Goal: Task Accomplishment & Management: Use online tool/utility

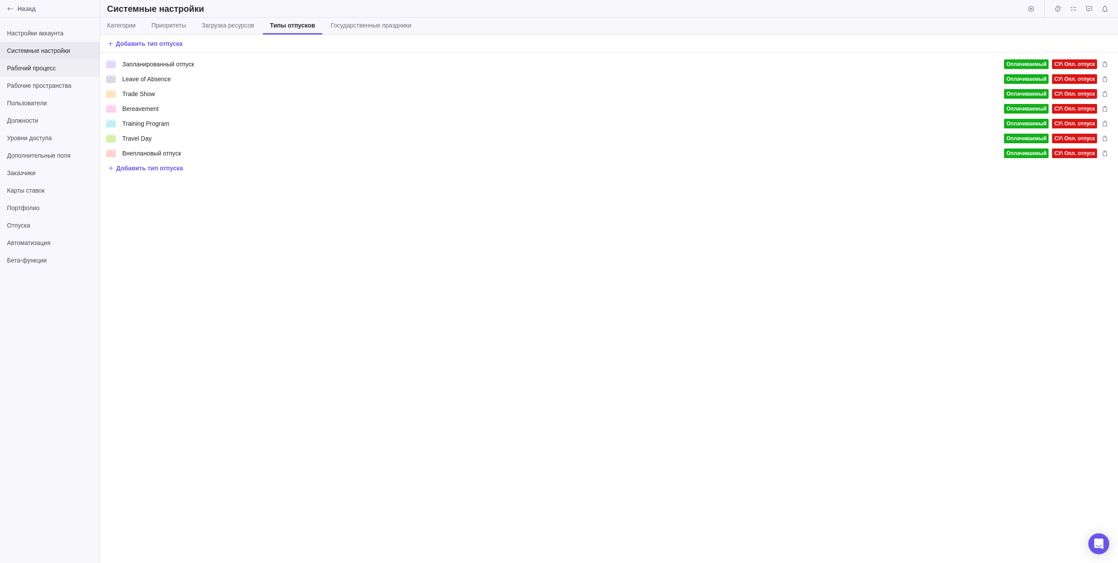
click at [61, 76] on div "Рабочий процесс" at bounding box center [50, 67] width 100 height 17
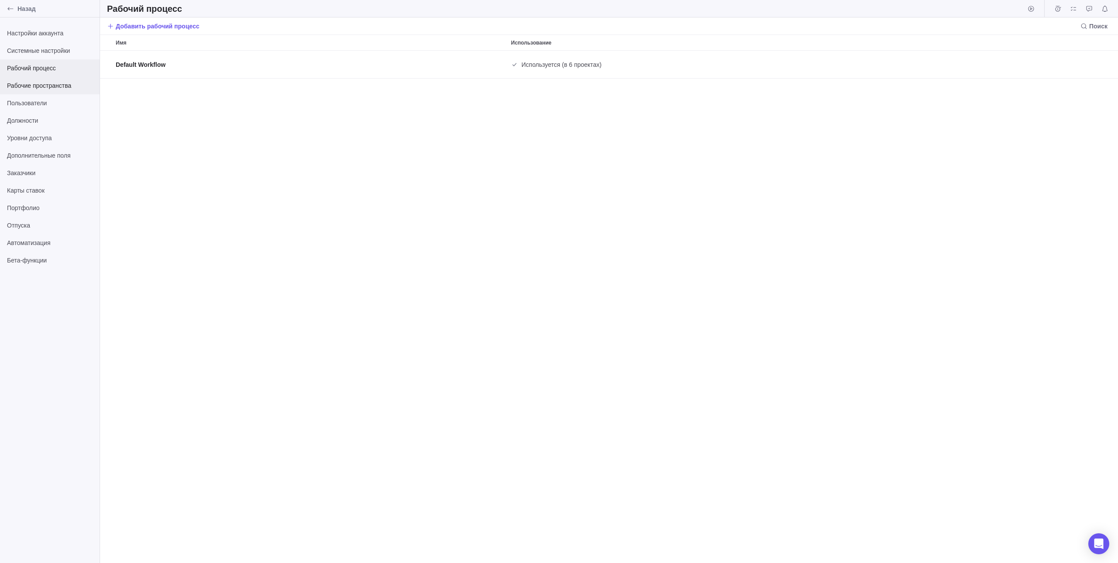
scroll to position [506, 1011]
click at [60, 87] on span "Рабочие пространства" at bounding box center [50, 85] width 86 height 9
click at [54, 29] on span "Настройки аккаунта" at bounding box center [50, 33] width 86 height 9
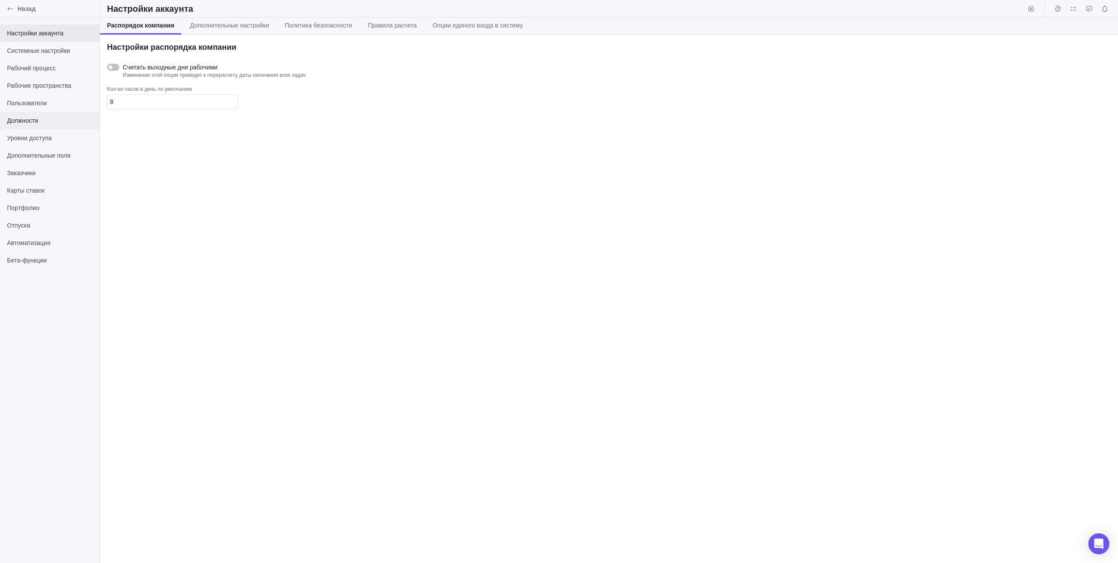
click at [51, 112] on div "Должности" at bounding box center [50, 120] width 100 height 17
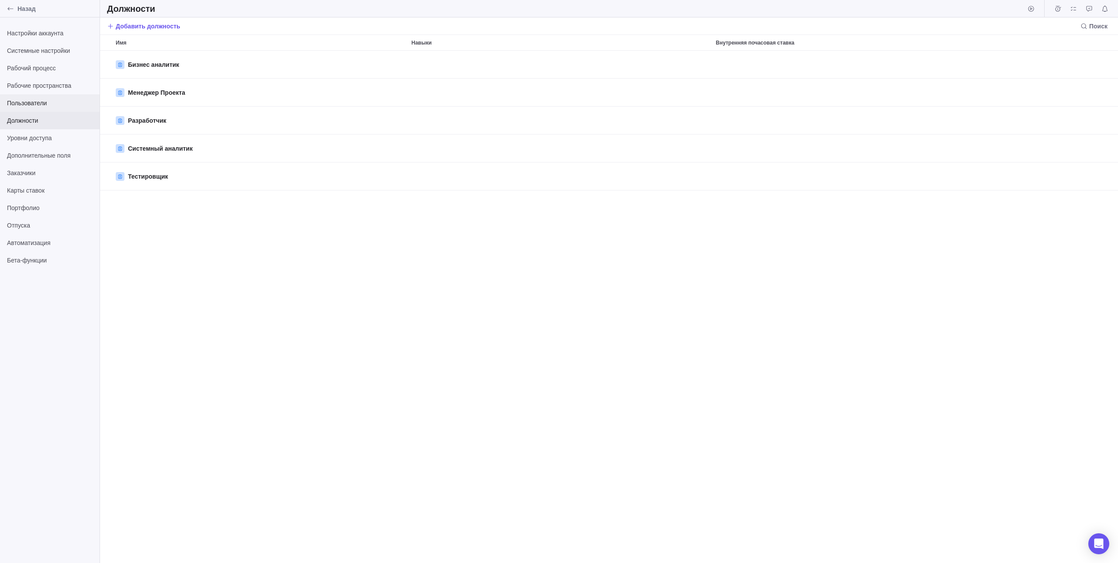
click at [53, 103] on span "Пользователи" at bounding box center [50, 103] width 86 height 9
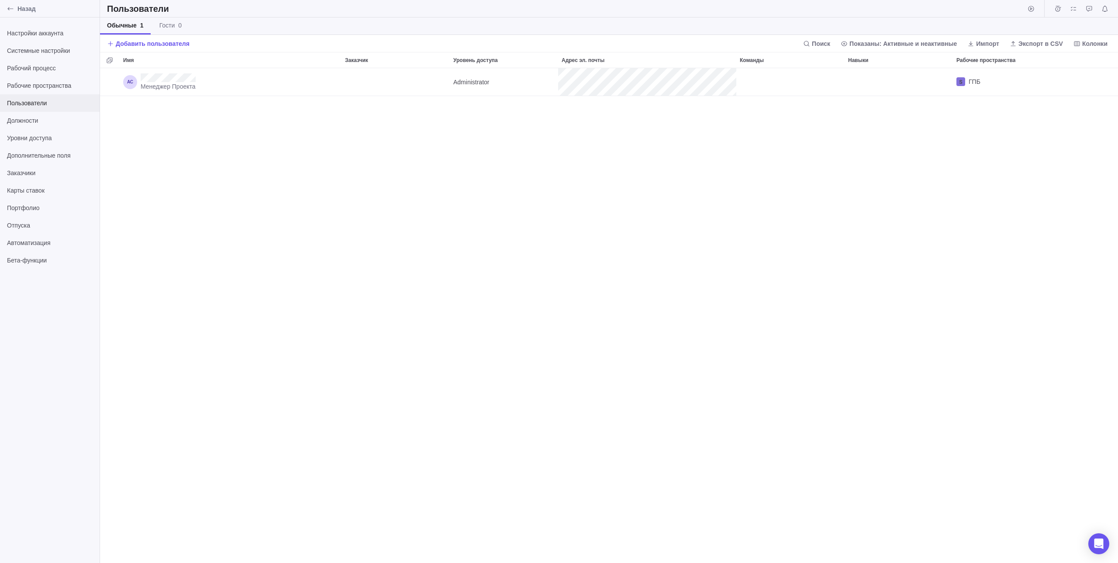
scroll to position [488, 1011]
click at [62, 128] on div "Должности" at bounding box center [50, 120] width 100 height 17
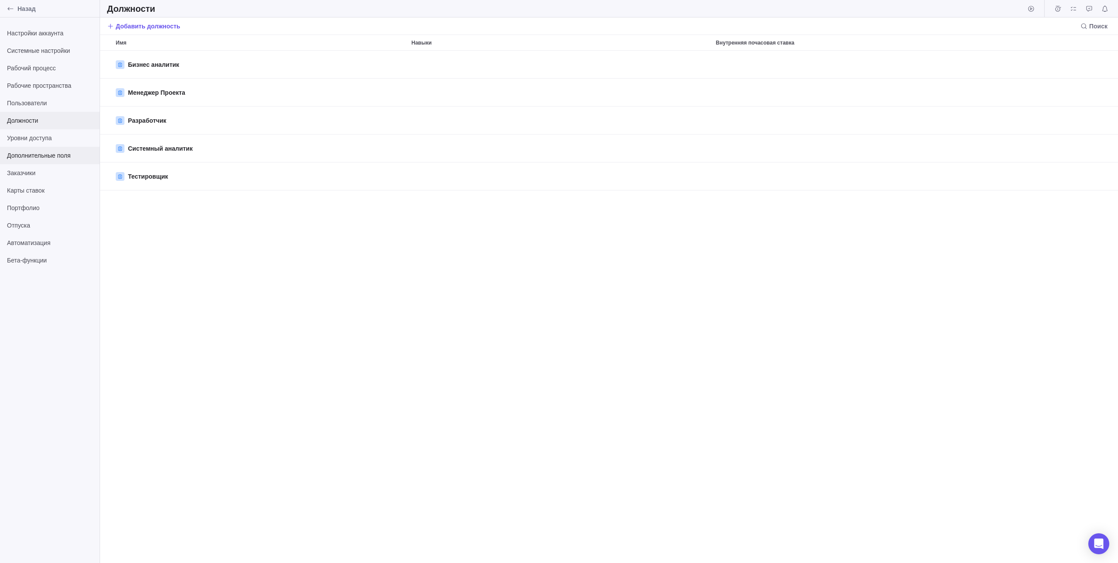
scroll to position [506, 1011]
click at [17, 3] on div "Назад" at bounding box center [50, 8] width 100 height 17
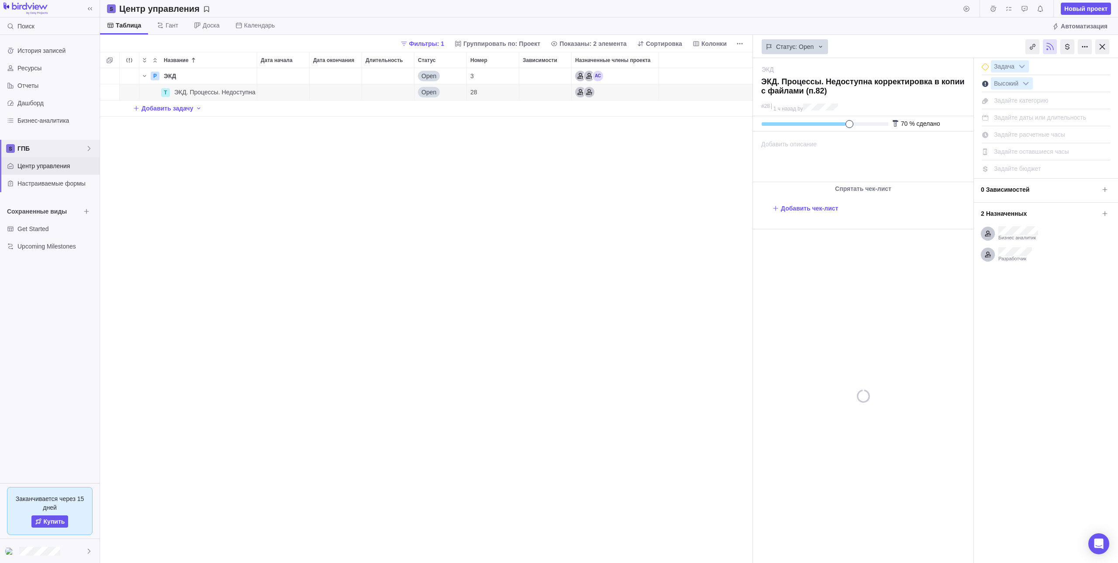
scroll to position [488, 646]
click at [466, 178] on div "P ЭКД Детали Open 3 T ЭКД. Процессы. Недоступна корректировка в копии с файлами…" at bounding box center [426, 315] width 653 height 495
click at [638, 192] on div "P ЭКД Детали Open 3 T ЭКД. Процессы. Недоступна корректировка в копии с файлами…" at bounding box center [426, 315] width 653 height 495
click at [63, 62] on div "Ресурсы" at bounding box center [50, 67] width 100 height 17
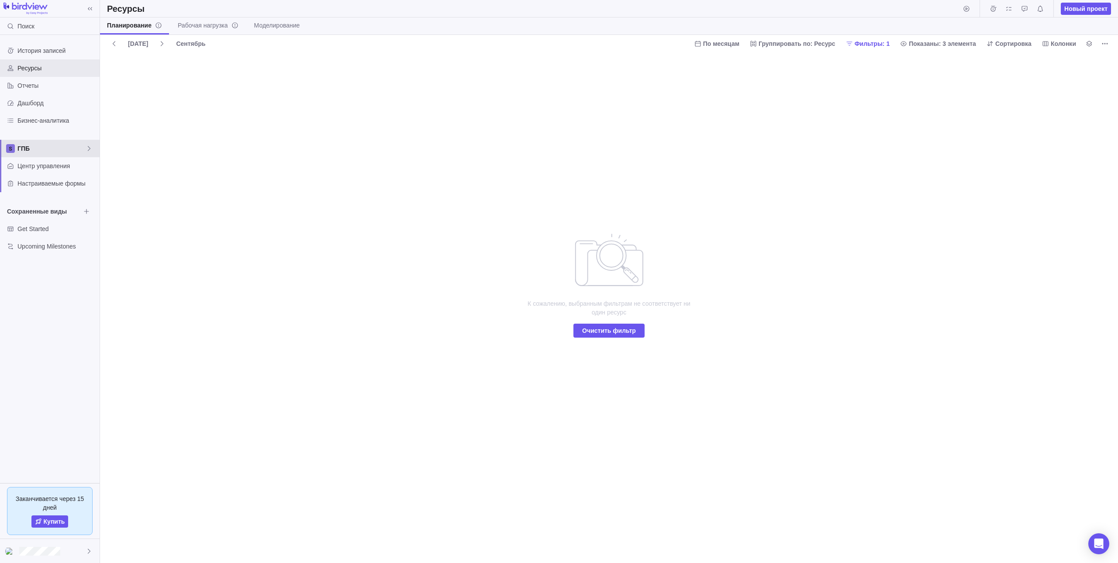
click at [66, 148] on span "ГПБ" at bounding box center [51, 148] width 68 height 9
click at [59, 170] on span "ГПБ" at bounding box center [49, 169] width 53 height 9
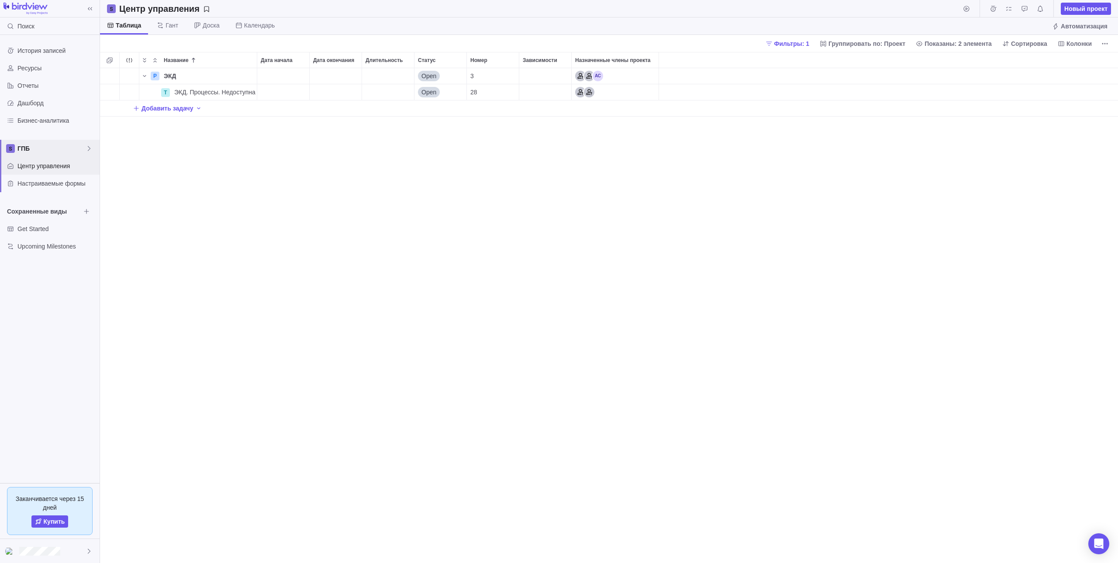
scroll to position [488, 1011]
click at [804, 41] on span "Фильтры: 1" at bounding box center [791, 43] width 35 height 9
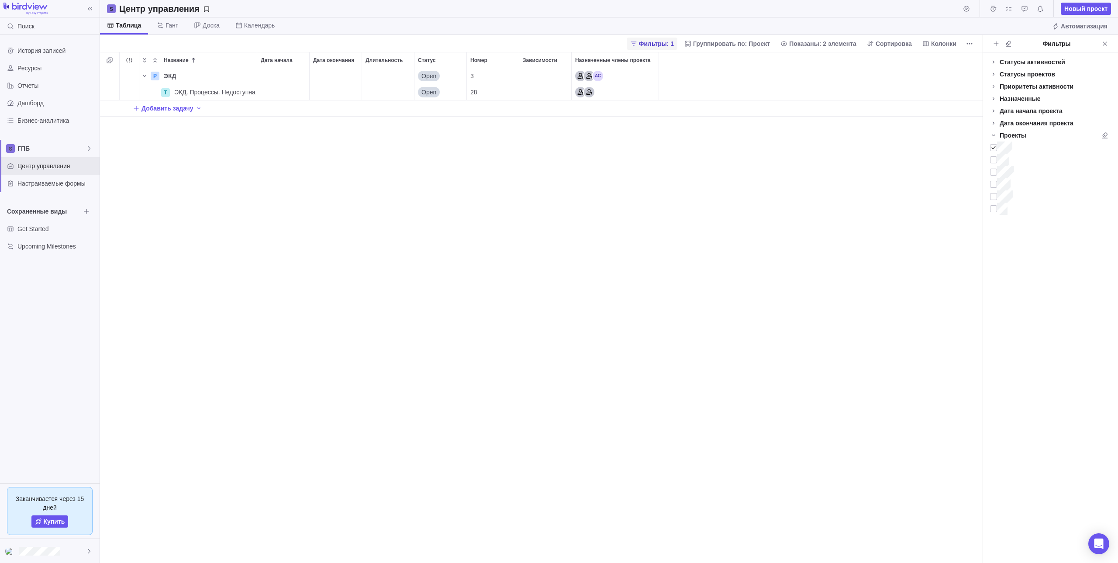
scroll to position [488, 876]
click at [804, 41] on span "Показаны: 2 элемента" at bounding box center [822, 43] width 67 height 9
drag, startPoint x: 285, startPoint y: 113, endPoint x: 259, endPoint y: 101, distance: 29.1
click at [284, 113] on body "Поиск История записей Ресурсы Отчеты Дашборд Бизнес-аналитика ГПБ Центр управле…" at bounding box center [559, 281] width 1118 height 563
click at [246, 92] on icon "Больше действий" at bounding box center [248, 92] width 7 height 7
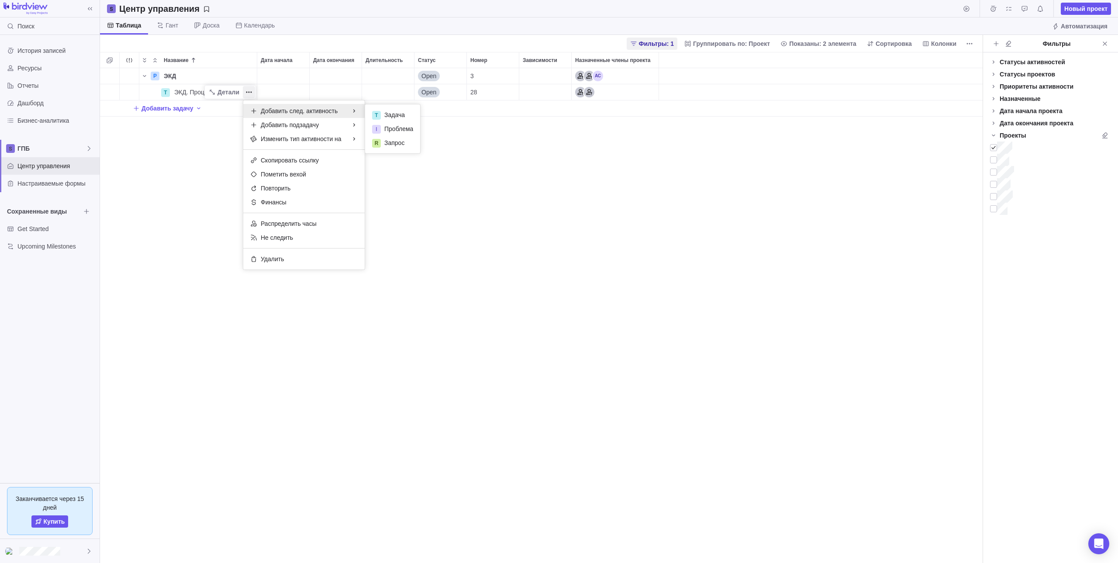
click at [586, 217] on div "Название Дата начала Дата окончания Длительность Статус Номер Зависимости Назна…" at bounding box center [541, 307] width 882 height 511
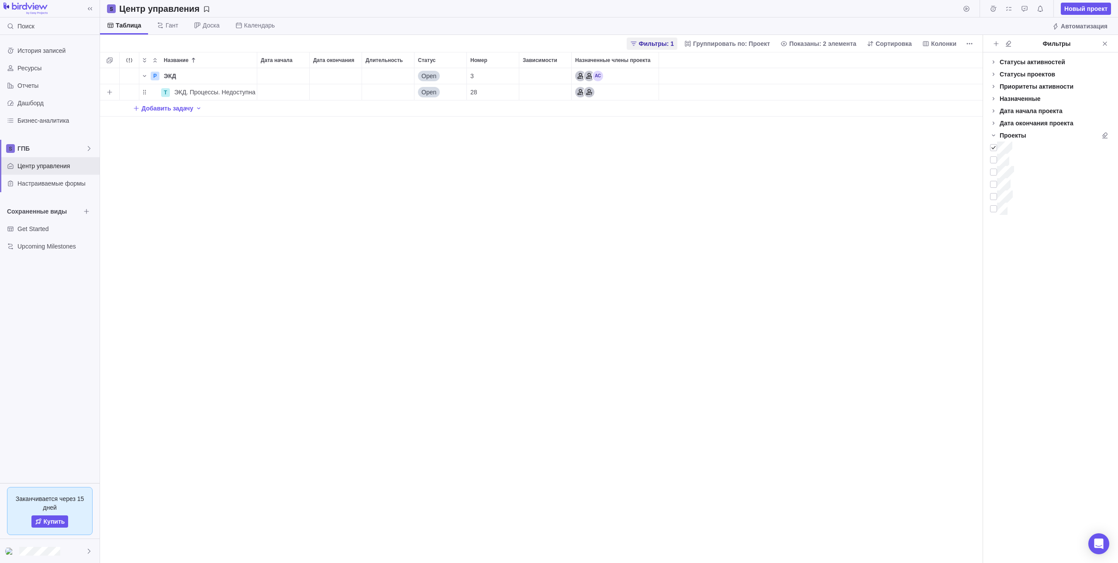
click at [399, 92] on div "Длительность" at bounding box center [388, 92] width 52 height 16
click at [456, 166] on div "Название Дата начала Дата окончания Длительность Статус Номер Зависимости Назна…" at bounding box center [541, 307] width 882 height 511
click at [288, 90] on div "Дата начала" at bounding box center [283, 92] width 52 height 16
click at [268, 161] on link "1" at bounding box center [266, 159] width 17 height 17
click at [333, 91] on div "Дата окончания" at bounding box center [336, 92] width 52 height 16
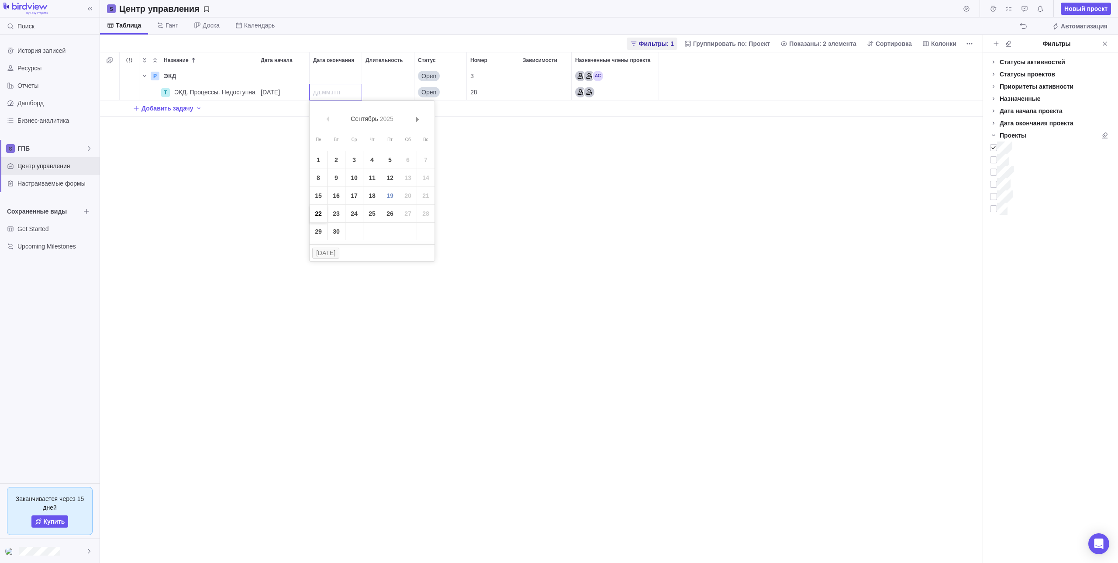
click at [317, 213] on link "22" at bounding box center [318, 213] width 17 height 17
click at [390, 101] on div "Добавить задачу" at bounding box center [541, 108] width 882 height 16
click at [382, 203] on div "Название Дата начала Дата окончания Длительность Статус Номер Зависимости Назна…" at bounding box center [541, 307] width 882 height 511
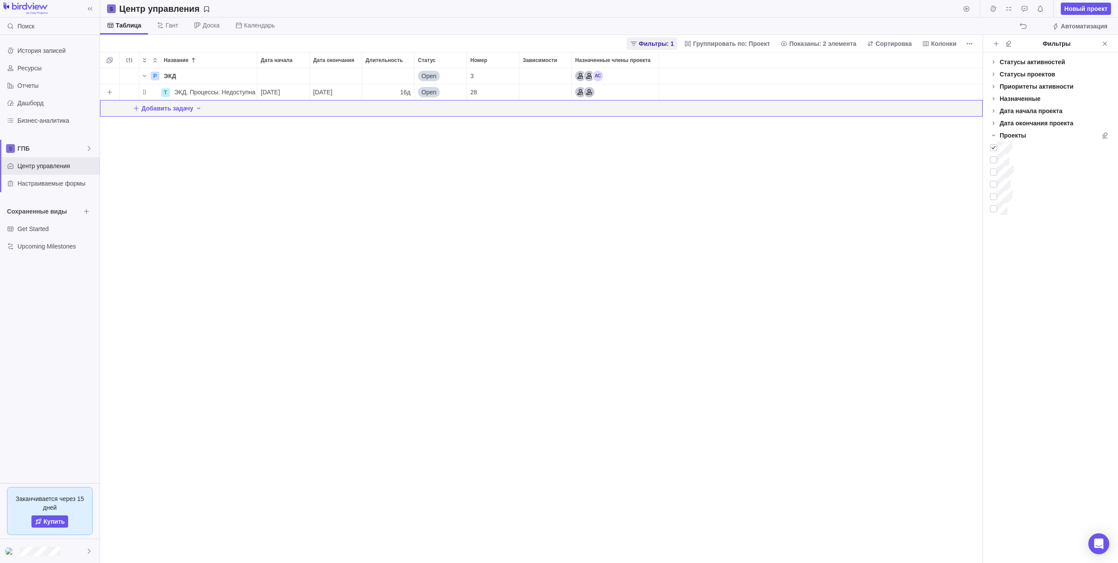
click at [550, 92] on div "Зависимости" at bounding box center [545, 92] width 52 height 16
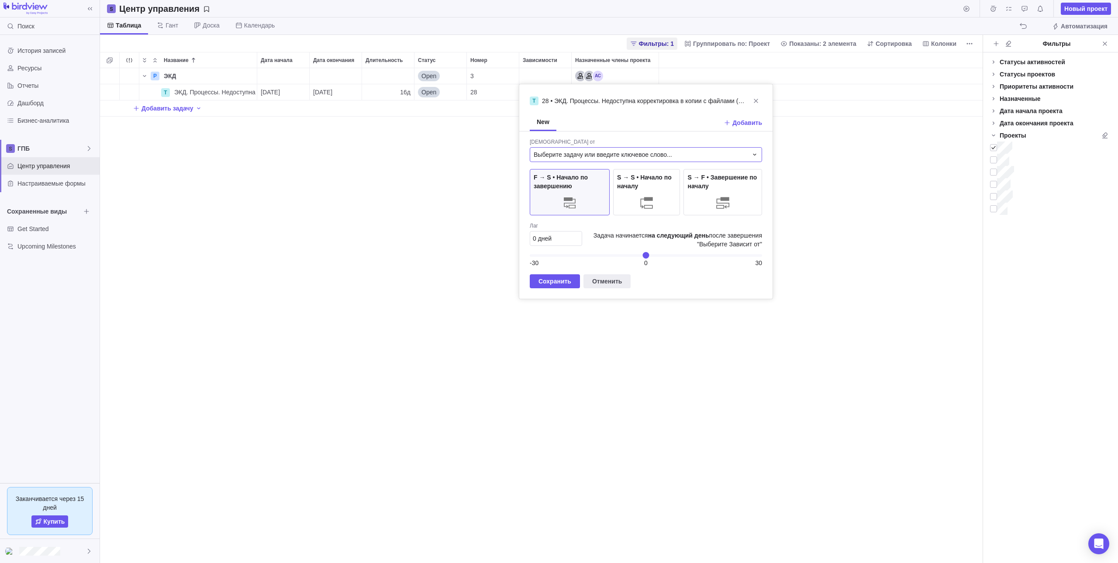
click at [652, 148] on div "Выберите задачу или введите ключевое слово..." at bounding box center [646, 154] width 232 height 15
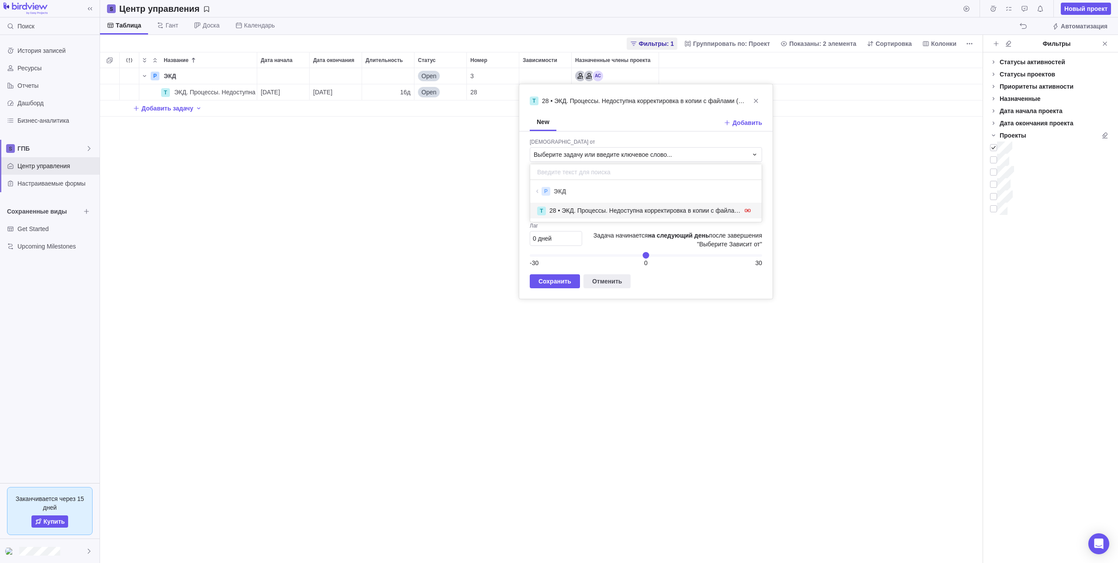
click at [642, 206] on span "28 • ЭКД. Процессы. Недоступна корректировка в копии с файлами (п.82)" at bounding box center [644, 210] width 191 height 9
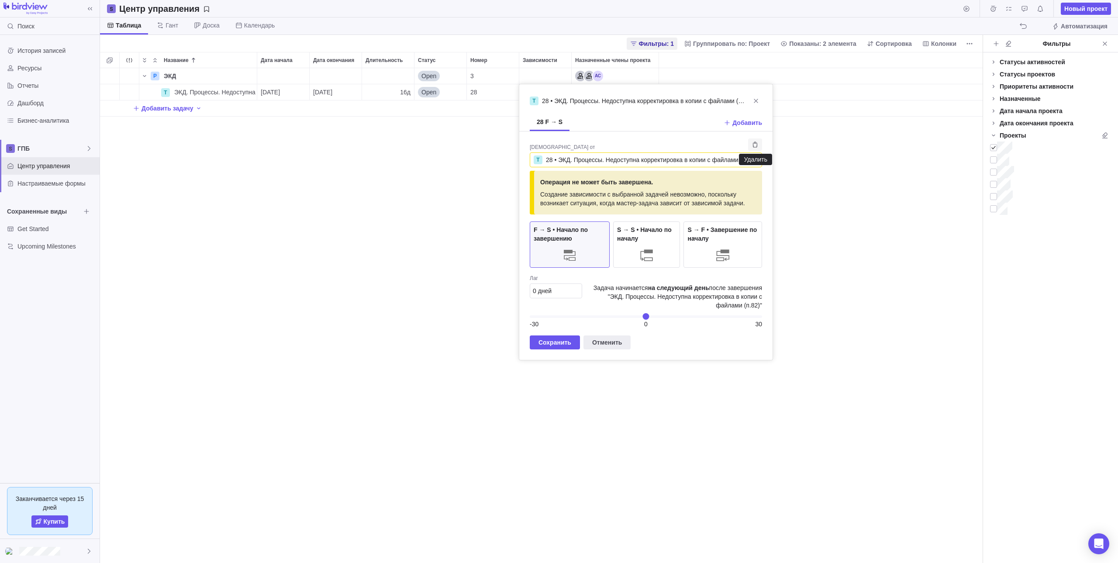
click at [753, 145] on icon "Удалить" at bounding box center [754, 144] width 7 height 7
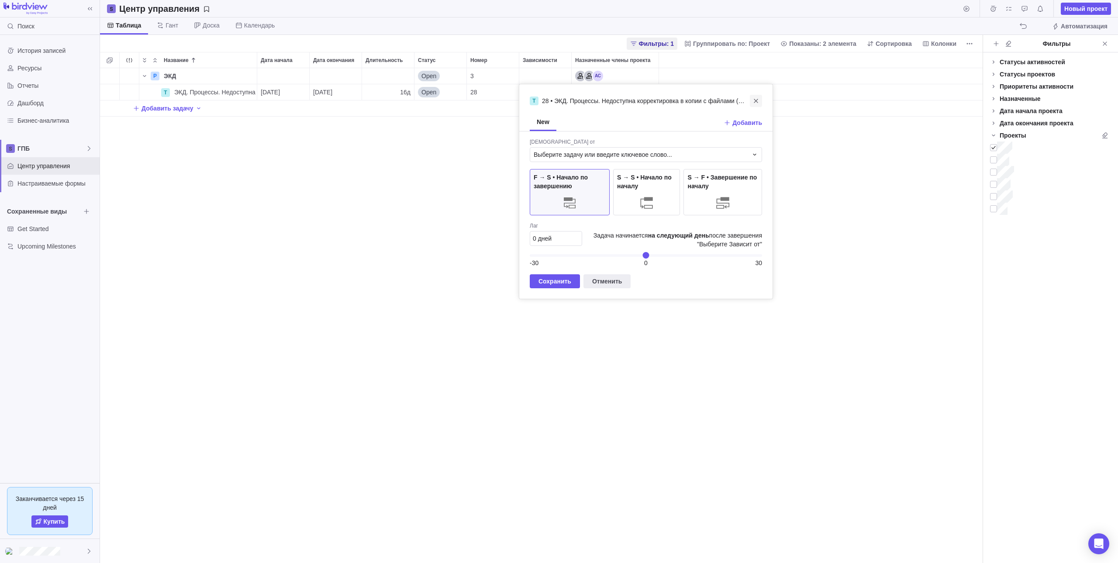
click at [758, 100] on icon "Закрыть" at bounding box center [755, 100] width 7 height 7
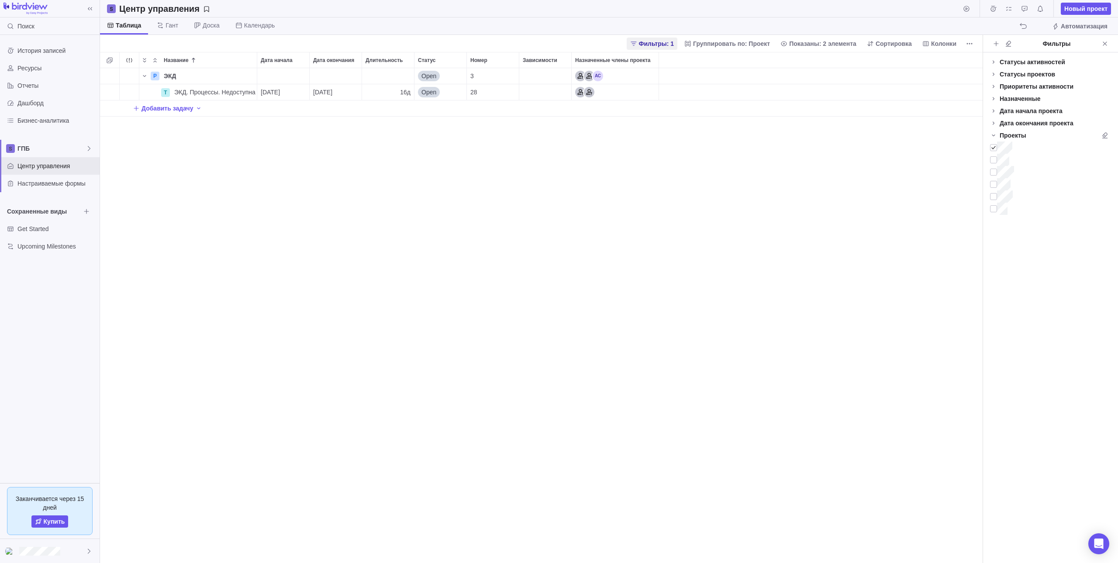
click at [644, 158] on div "P ЭКД Детали Open 3 T ЭКД. Процессы. Недоступна корректировка в копии с файлами…" at bounding box center [541, 315] width 882 height 495
click at [603, 91] on div "Назначенные члены проекта" at bounding box center [614, 92] width 87 height 16
click at [628, 160] on span "Распределить часы" at bounding box center [620, 159] width 56 height 9
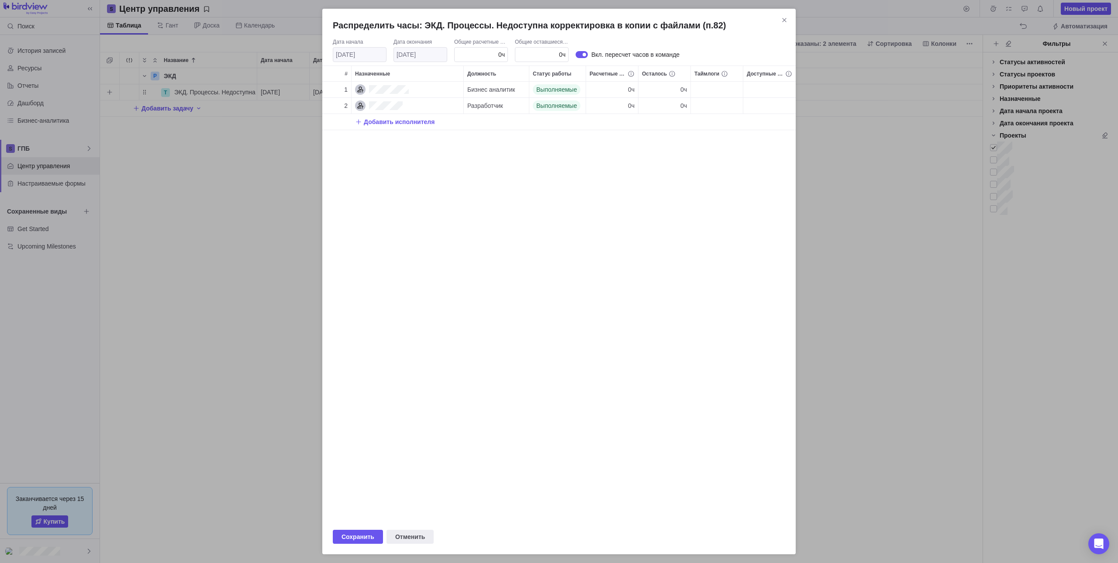
scroll to position [431, 467]
click at [617, 89] on div "0ч" at bounding box center [612, 90] width 52 height 16
type input "16"
click at [621, 107] on div "Распределить часы: ЭКД. Процессы. Недоступна корректировка в копии с файлами (п…" at bounding box center [559, 281] width 1118 height 563
click at [621, 102] on div "0ч" at bounding box center [612, 106] width 52 height 16
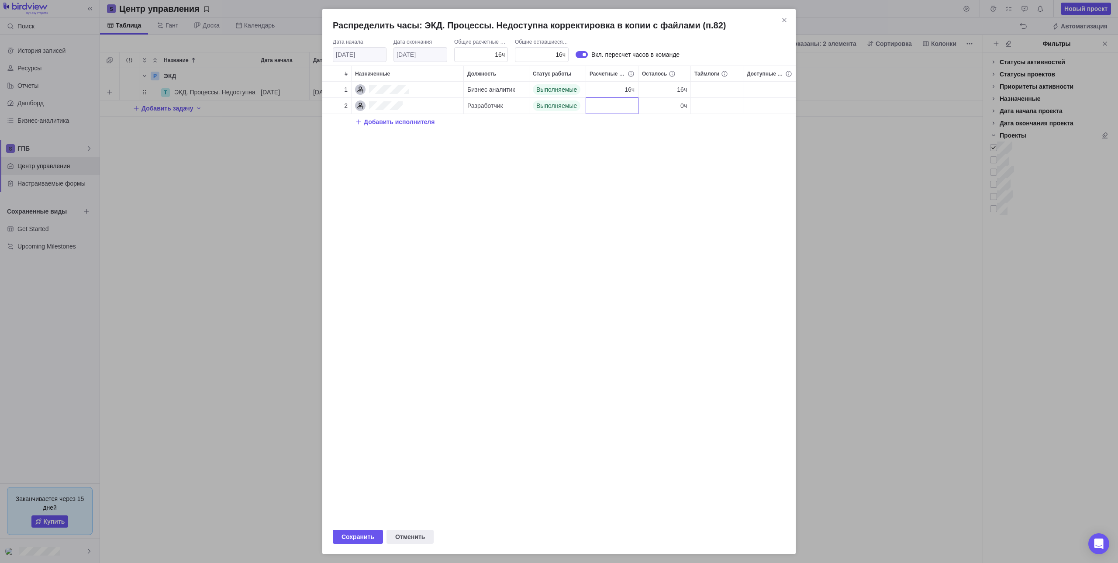
drag, startPoint x: 837, startPoint y: 199, endPoint x: 849, endPoint y: 192, distance: 13.3
click at [836, 199] on div "Распределить часы: ЭКД. Процессы. Недоступна корректировка в копии с файлами (п…" at bounding box center [559, 281] width 1118 height 563
click at [614, 88] on div "16ч" at bounding box center [612, 90] width 52 height 16
click at [617, 100] on div "Распределить часы: ЭКД. Процессы. Недоступна корректировка в копии с файлами (п…" at bounding box center [559, 281] width 1118 height 563
click at [617, 101] on div "0ч" at bounding box center [612, 106] width 52 height 16
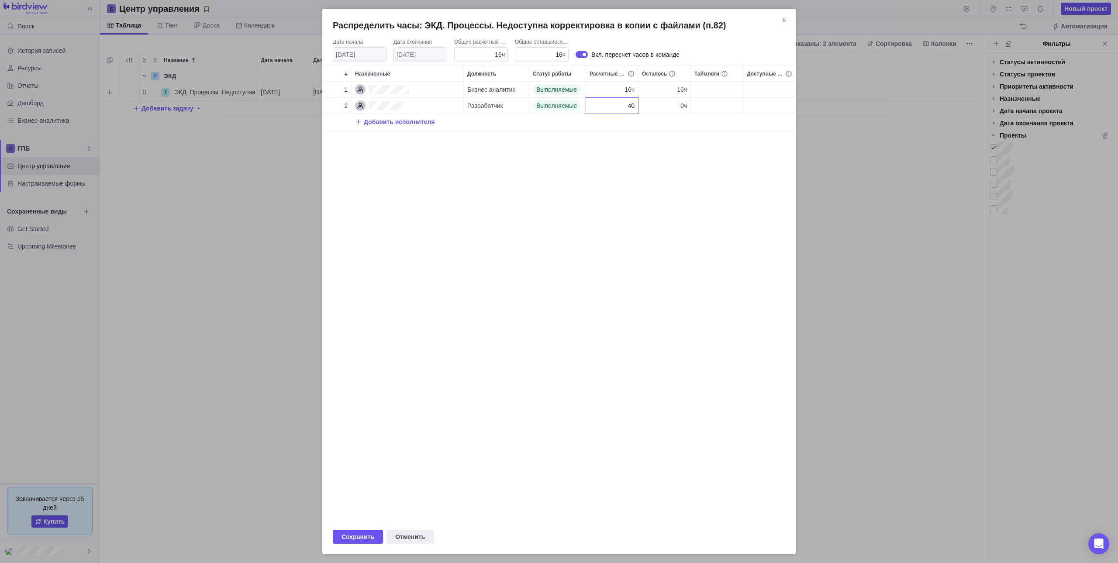
drag, startPoint x: 609, startPoint y: 103, endPoint x: 615, endPoint y: 102, distance: 6.4
type input "40"
drag, startPoint x: 615, startPoint y: 102, endPoint x: 561, endPoint y: 178, distance: 93.6
click at [559, 179] on div "Распределить часы: ЭКД. Процессы. Недоступна корректировка в копии с файлами (п…" at bounding box center [559, 281] width 1118 height 563
click at [358, 538] on span "Сохранить" at bounding box center [357, 536] width 33 height 10
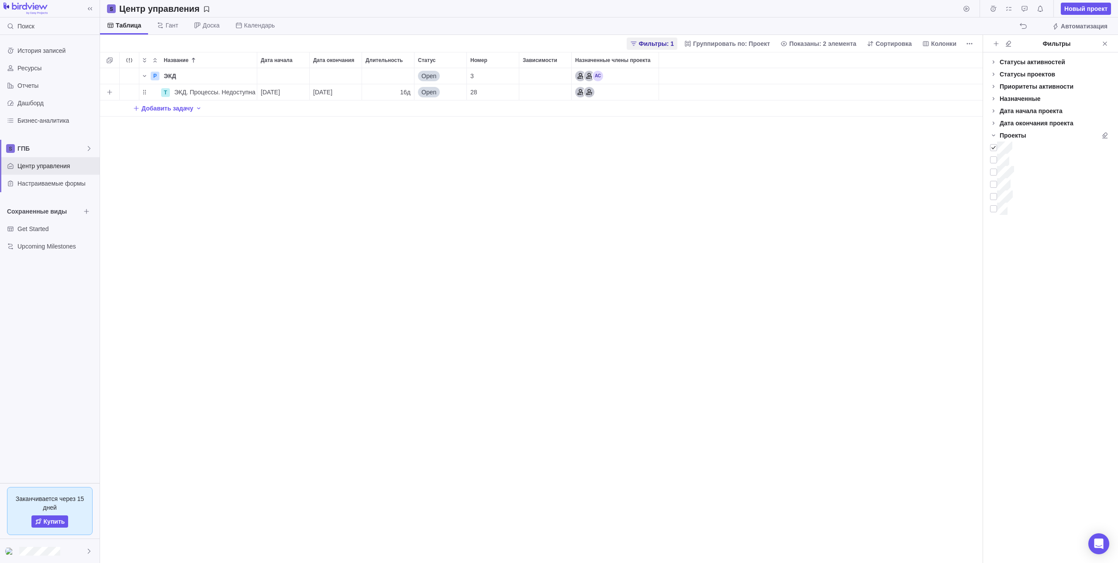
click at [491, 219] on div "P ЭКД Детали Open 3 T ЭКД. Процессы. Недоступна корректировка в копии с файлами…" at bounding box center [541, 315] width 882 height 495
click at [70, 73] on div "Ресурсы" at bounding box center [50, 67] width 100 height 17
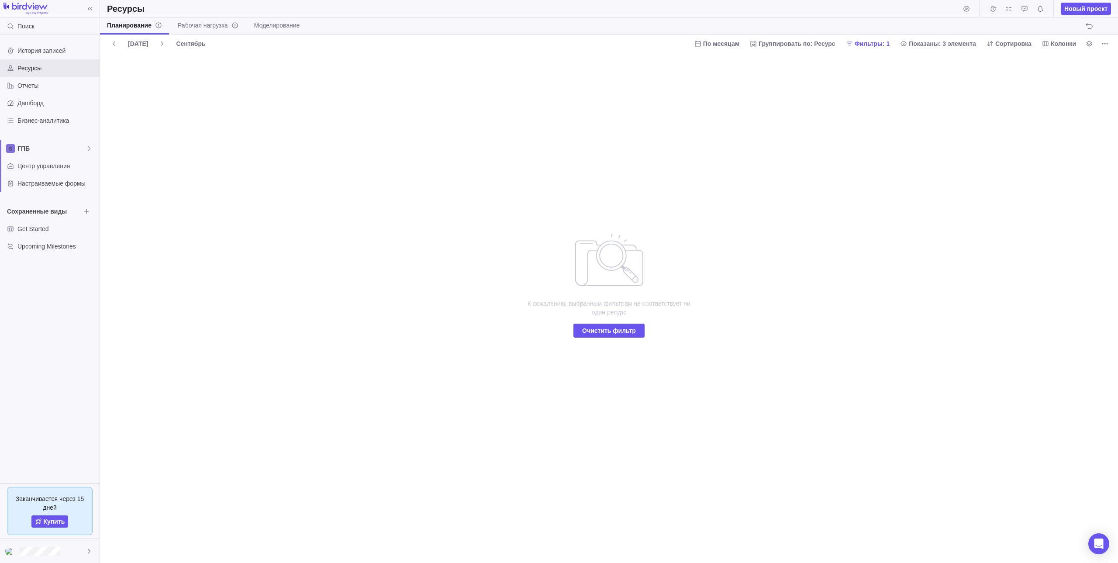
click at [611, 327] on span "Очистить фильтр" at bounding box center [609, 330] width 54 height 10
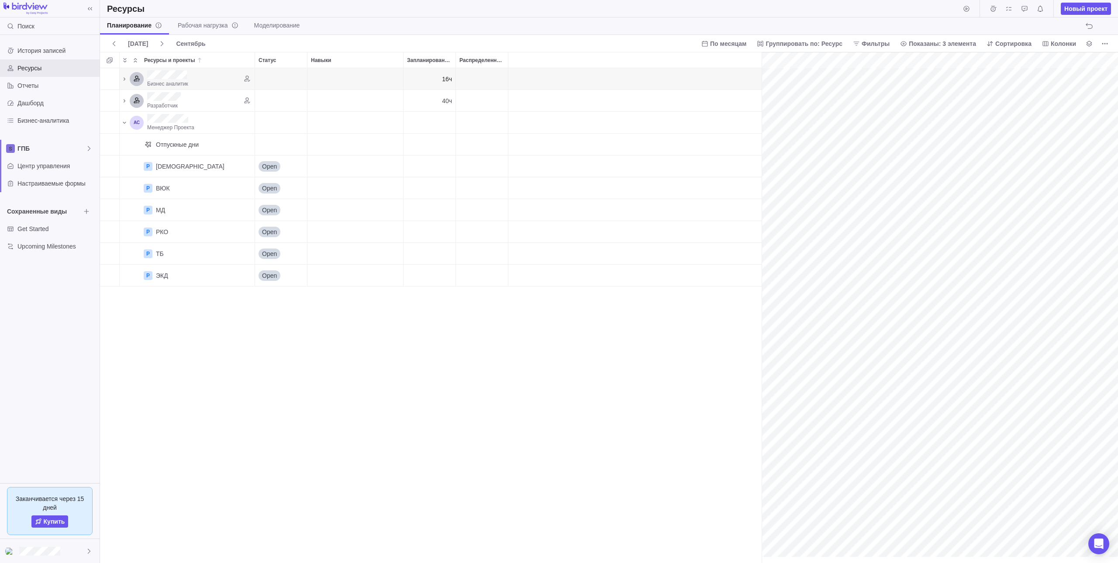
scroll to position [0, 38]
click at [314, 97] on div "Навыки" at bounding box center [355, 100] width 96 height 21
click at [182, 81] on span "Бизнес аналитик" at bounding box center [167, 84] width 41 height 6
click at [272, 350] on div "Бизнес аналитик 16ч Разработчик 40ч Менеджер Проекта Отпускные дни P БО Детали …" at bounding box center [430, 315] width 661 height 495
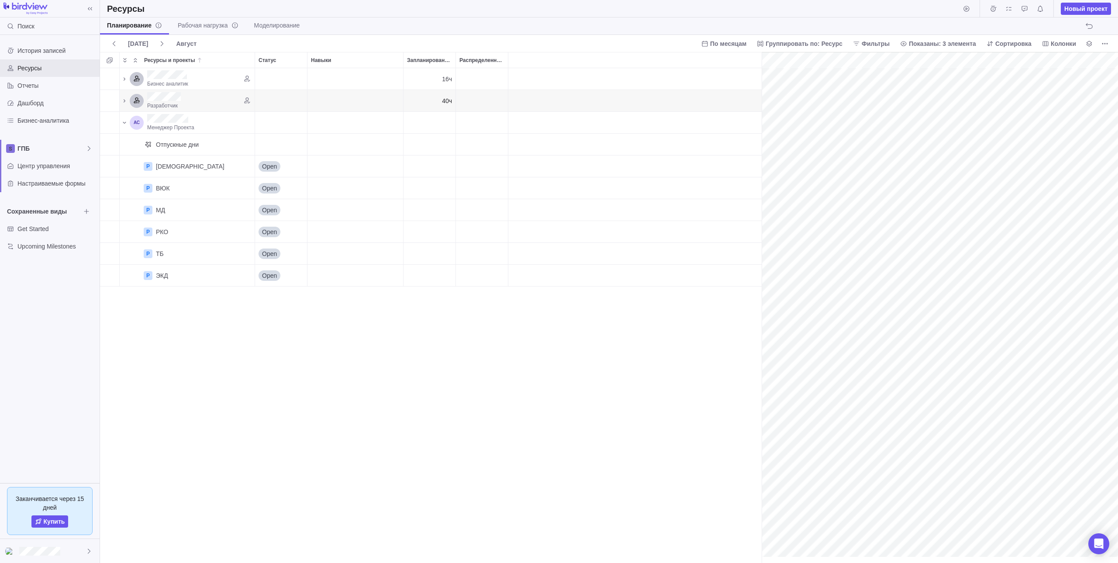
click at [437, 99] on div "40ч" at bounding box center [429, 100] width 52 height 21
click at [430, 77] on div "16ч" at bounding box center [429, 78] width 52 height 21
click at [433, 97] on div "40ч" at bounding box center [429, 100] width 52 height 21
drag, startPoint x: 409, startPoint y: 389, endPoint x: 397, endPoint y: 371, distance: 20.5
click at [408, 388] on div "Бизнес аналитик 16ч Разработчик 40ч Менеджер Проекта Отпускные дни P БО Детали …" at bounding box center [430, 315] width 661 height 495
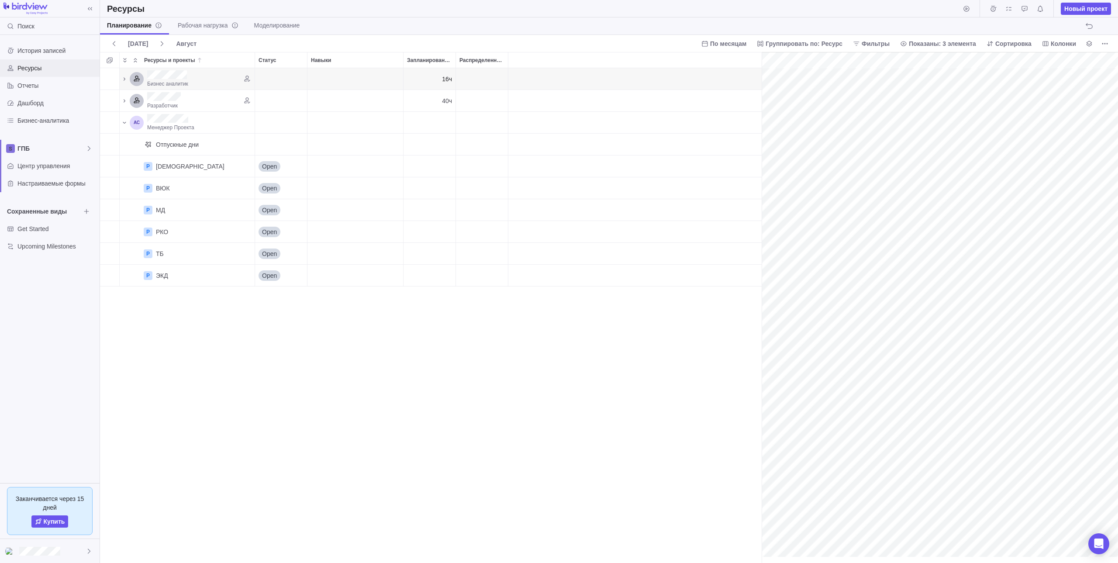
click at [58, 69] on span "Ресурсы" at bounding box center [56, 68] width 79 height 9
click at [53, 150] on span "ГПБ" at bounding box center [51, 148] width 68 height 9
click at [53, 167] on span "ГПБ" at bounding box center [49, 169] width 53 height 9
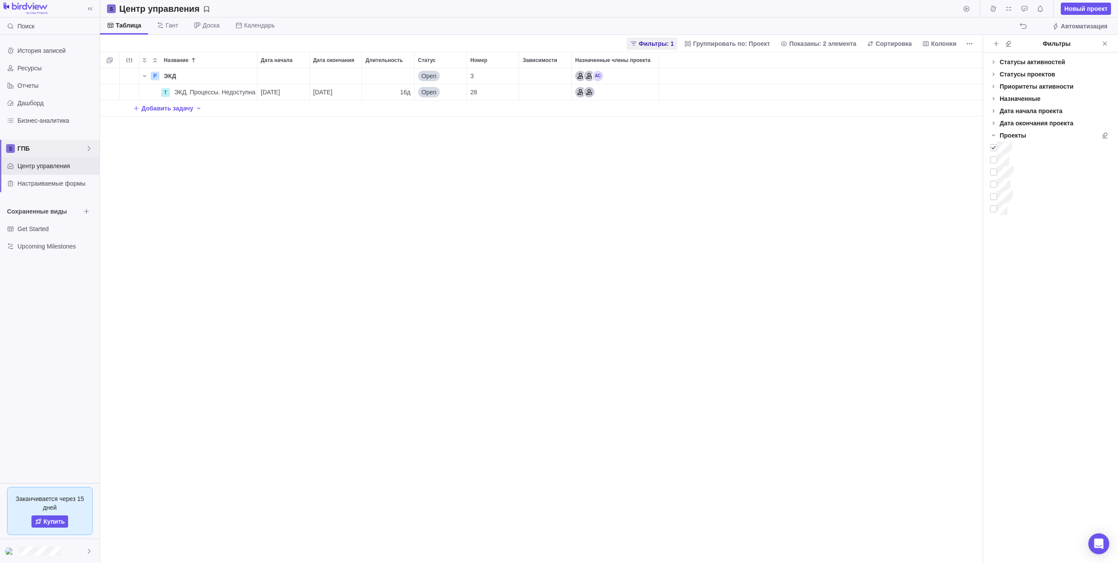
scroll to position [488, 876]
click at [160, 29] on span "Гант" at bounding box center [167, 25] width 35 height 17
click at [129, 28] on span "Таблица" at bounding box center [128, 25] width 24 height 9
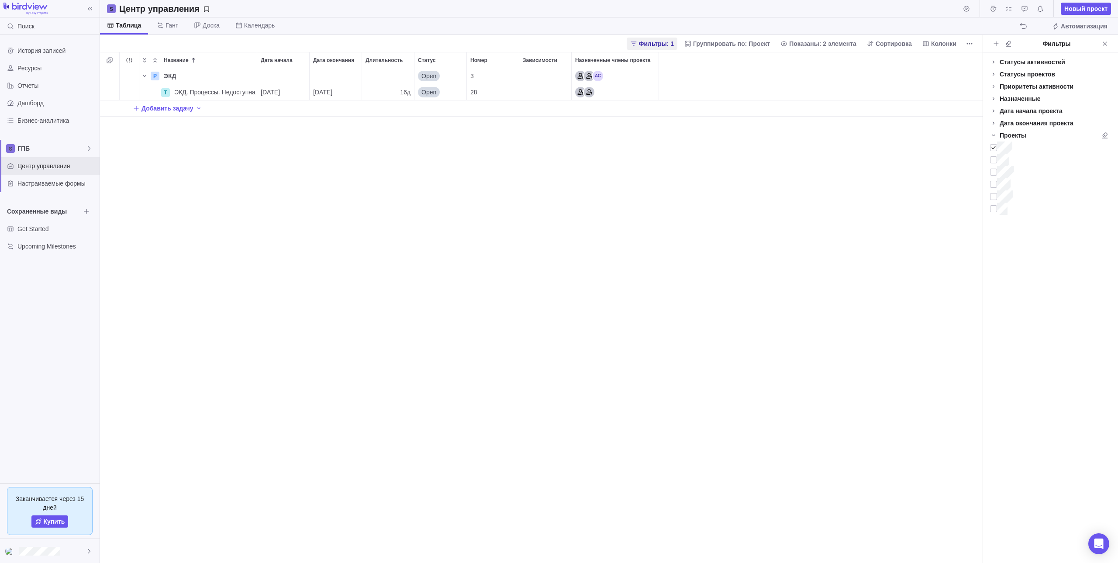
drag, startPoint x: 438, startPoint y: 190, endPoint x: 438, endPoint y: 184, distance: 6.1
click at [438, 186] on div "P ЭКД Детали Open 3 T ЭКД. Процессы. Недоступна корректировка в копии с файлами…" at bounding box center [541, 315] width 882 height 495
click at [176, 88] on span "ЭКД. Процессы. Недоступна корректировка в копии с файлами (п.82)" at bounding box center [215, 92] width 83 height 9
click at [281, 154] on div "Название Дата начала Дата окончания Длительность Статус Номер Зависимости Назна…" at bounding box center [541, 307] width 882 height 511
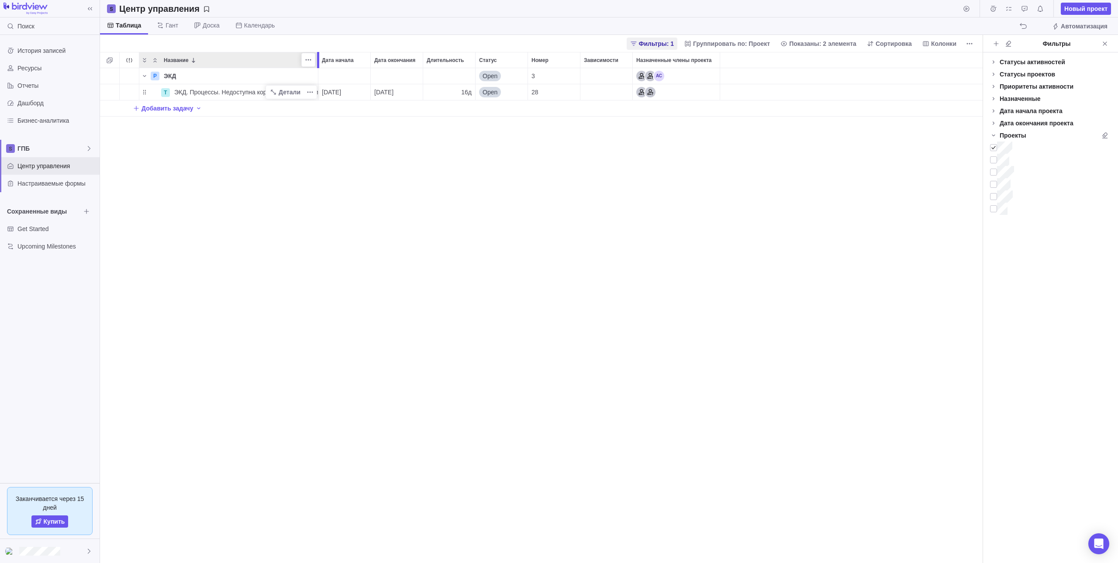
drag, startPoint x: 259, startPoint y: 61, endPoint x: 320, endPoint y: 75, distance: 62.2
click at [320, 75] on div "Название Дата начала Дата окончания Длительность Статус Номер Зависимости Назна…" at bounding box center [541, 307] width 882 height 511
click at [486, 194] on div "P ЭКД Детали Open 3 T ЭКД. Процессы. Недоступна корректировка в копии с файлами…" at bounding box center [541, 315] width 882 height 495
click at [454, 92] on div "16д" at bounding box center [449, 92] width 52 height 16
click at [467, 132] on div "Название Дата начала Дата окончания Длительность Статус Номер Зависимости Назна…" at bounding box center [541, 307] width 882 height 511
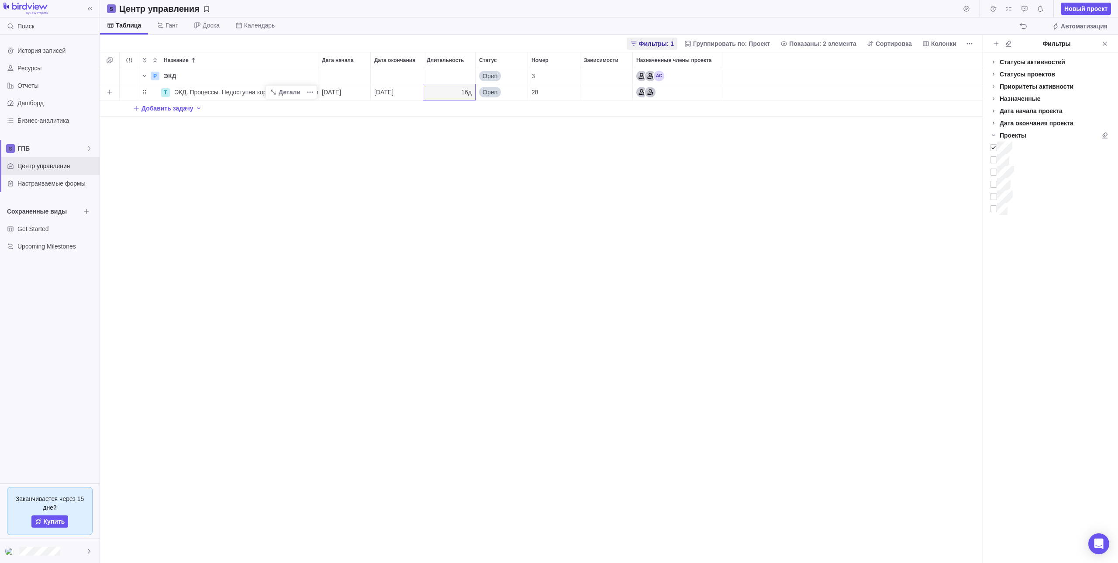
click at [681, 96] on div "Назначенные члены проекта" at bounding box center [676, 92] width 87 height 16
click at [575, 173] on div "Название Дата начала Дата окончания Длительность Статус Номер Зависимости Назна…" at bounding box center [541, 307] width 882 height 511
click at [232, 88] on div "ЭКД. Процессы. Недоступна корректировка в копии с файлами (п.82)" at bounding box center [244, 92] width 147 height 16
click at [155, 89] on div "Название Дата начала Дата окончания Длительность Статус Номер Зависимости Назна…" at bounding box center [541, 307] width 882 height 511
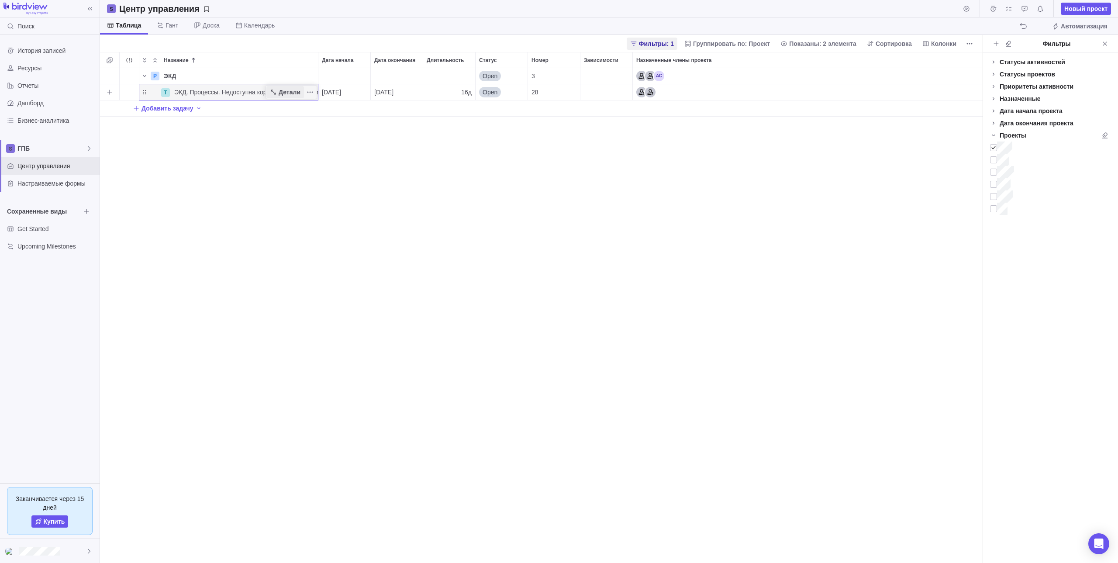
click at [296, 95] on span "Детали" at bounding box center [290, 92] width 22 height 9
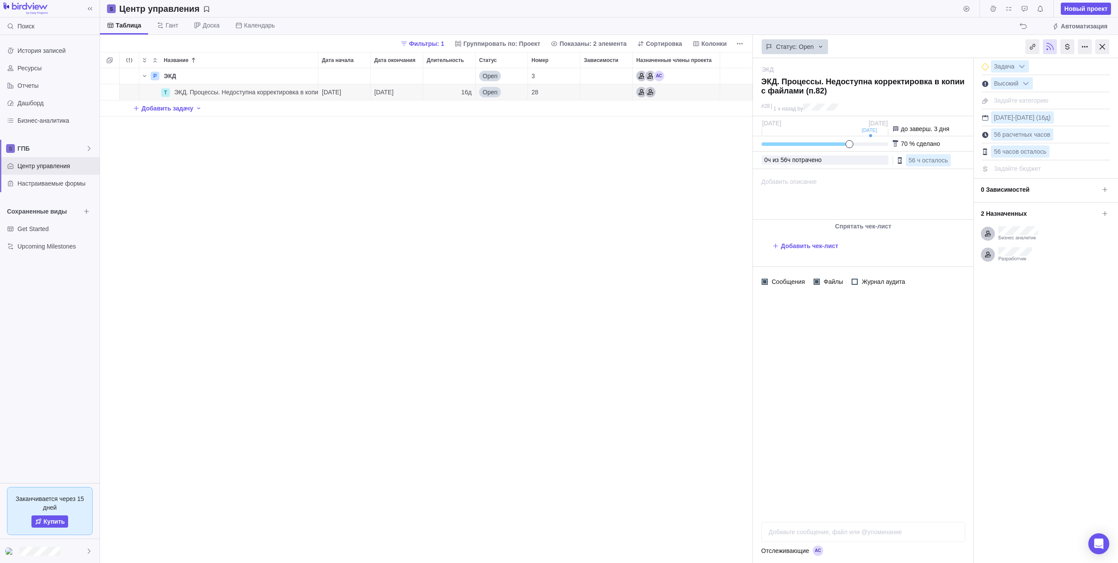
click at [791, 161] on span "ч потрачено" at bounding box center [804, 159] width 34 height 7
click at [925, 157] on span "56 ч осталось" at bounding box center [927, 160] width 39 height 7
click at [935, 176] on div "Добавить описание ... показать полностью" at bounding box center [862, 194] width 218 height 50
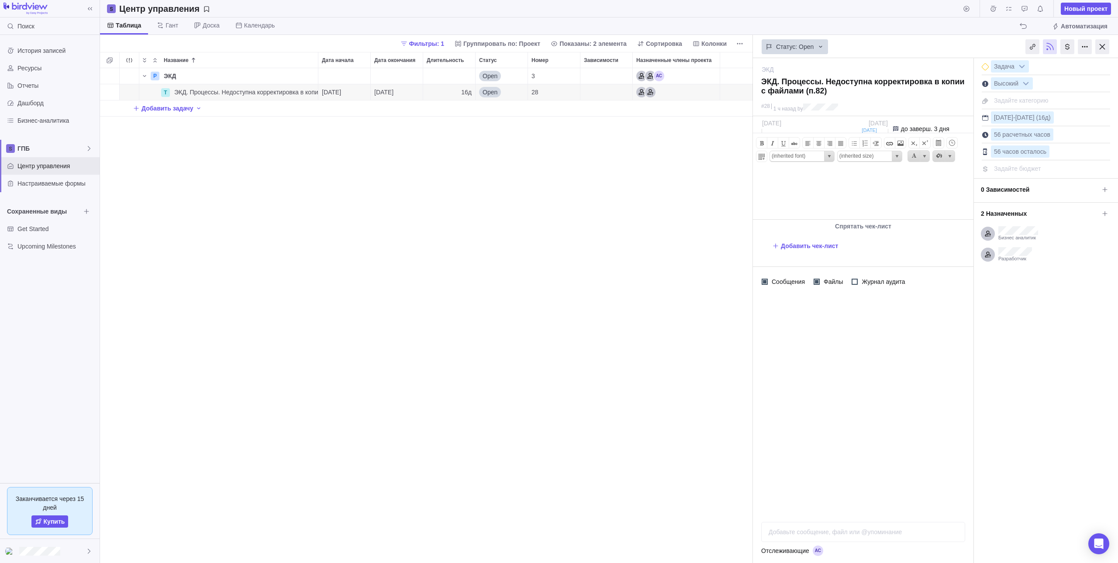
click at [680, 181] on div "P ЭКД Детали Open 3 T ЭКД. Процессы. Недоступна корректировка в копии с файлами…" at bounding box center [426, 315] width 653 height 495
click at [1012, 236] on span "Бизнес аналитик" at bounding box center [1018, 238] width 40 height 6
click at [1021, 81] on b at bounding box center [1025, 83] width 13 height 11
click at [635, 242] on div "P ЭКД Детали Open 3 T ЭКД. Процессы. Недоступна корректировка в копии с файлами…" at bounding box center [426, 315] width 653 height 495
click at [483, 186] on div "P ЭКД Детали Open 3 T ЭКД. Процессы. Недоступна корректировка в копии с файлами…" at bounding box center [426, 315] width 653 height 495
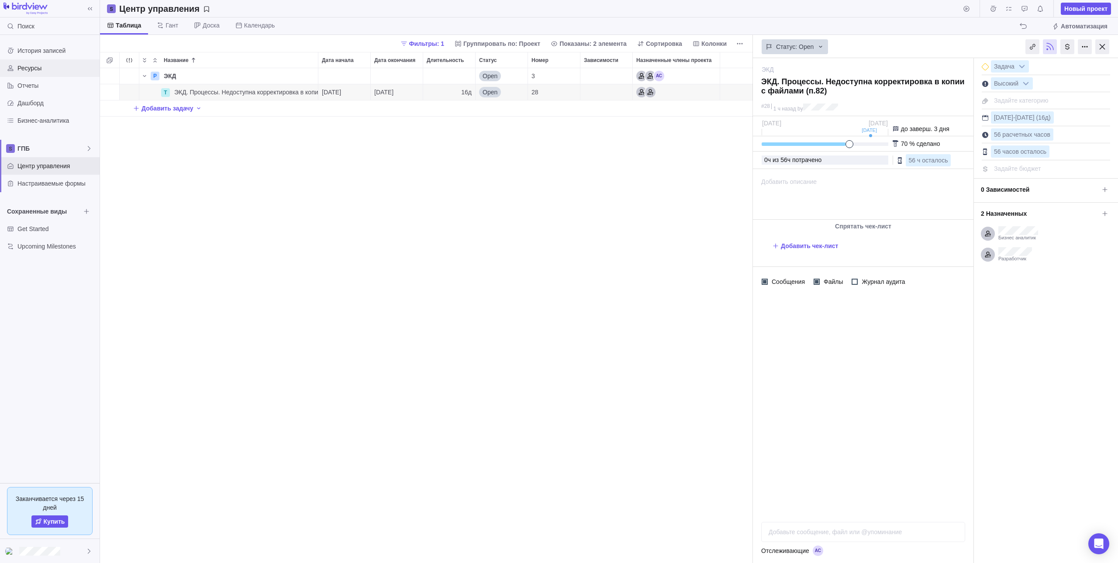
click at [61, 72] on span "Ресурсы" at bounding box center [56, 68] width 79 height 9
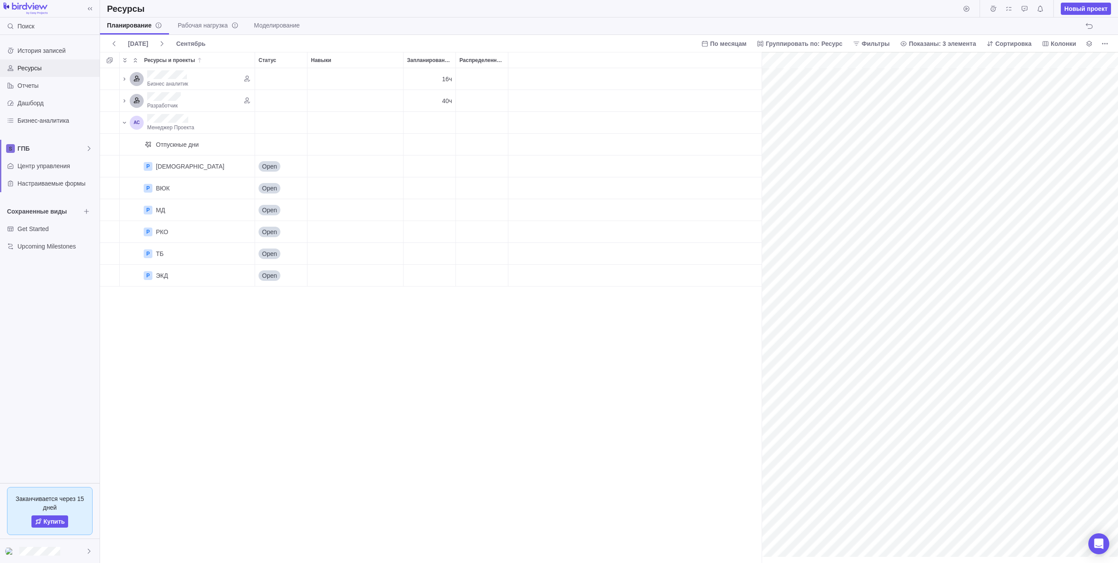
scroll to position [0, 38]
click at [389, 83] on div "Навыки" at bounding box center [355, 78] width 96 height 21
click at [746, 45] on span "По месяцам" at bounding box center [728, 43] width 36 height 9
click at [742, 45] on span "По месяцам" at bounding box center [728, 43] width 36 height 9
drag, startPoint x: 738, startPoint y: 48, endPoint x: 739, endPoint y: 43, distance: 5.0
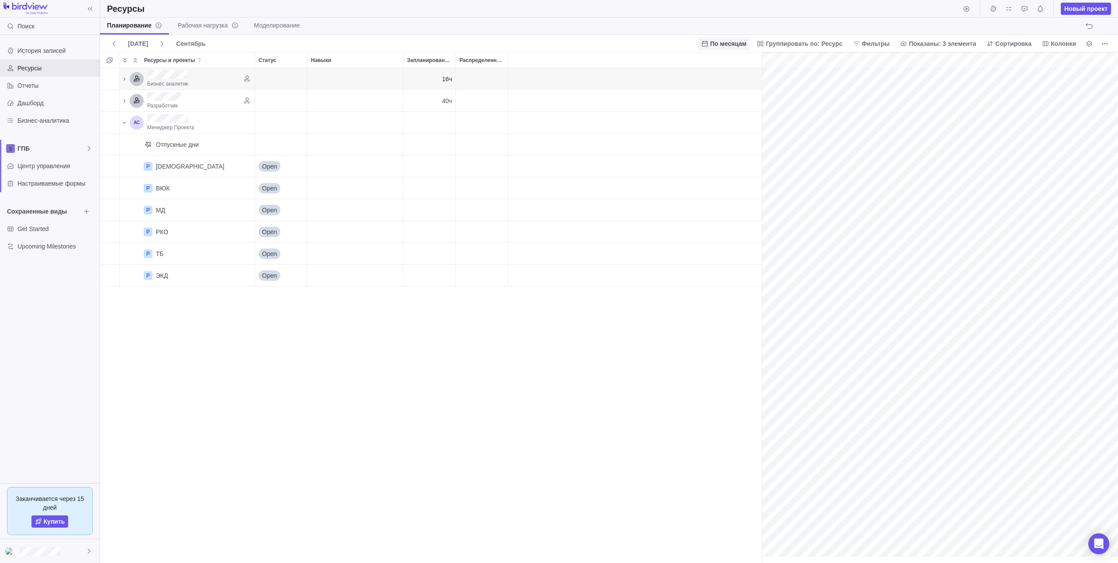
click at [739, 45] on span "По месяцам" at bounding box center [724, 44] width 52 height 12
click at [741, 79] on span "По неделям" at bounding box center [736, 79] width 34 height 9
click at [718, 95] on div "grid" at bounding box center [634, 101] width 253 height 22
click at [715, 95] on div "grid" at bounding box center [634, 101] width 253 height 22
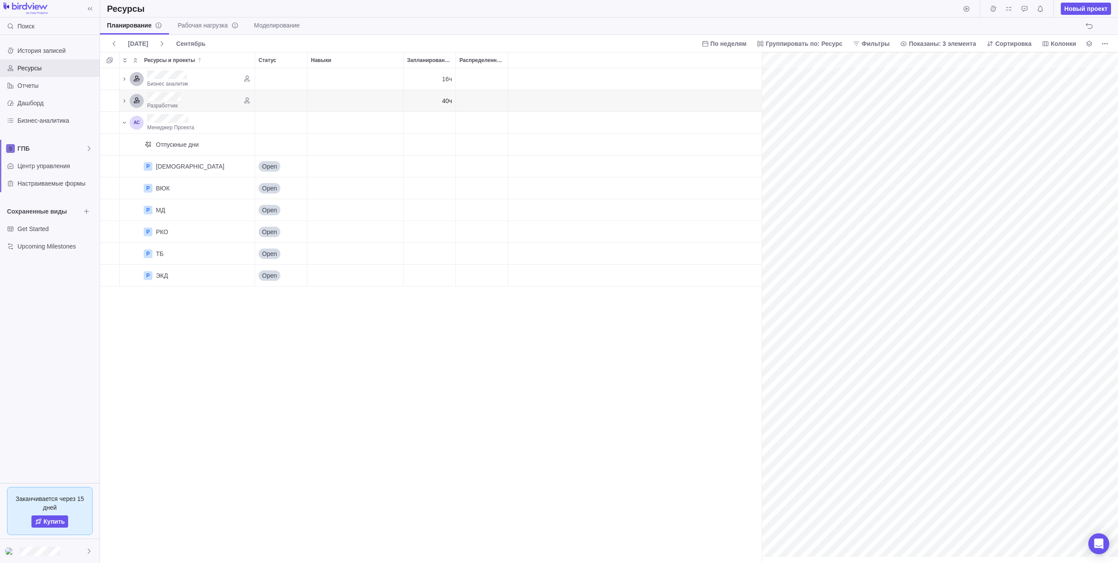
click at [715, 95] on div "grid" at bounding box center [634, 101] width 253 height 22
click at [718, 68] on div at bounding box center [634, 60] width 253 height 16
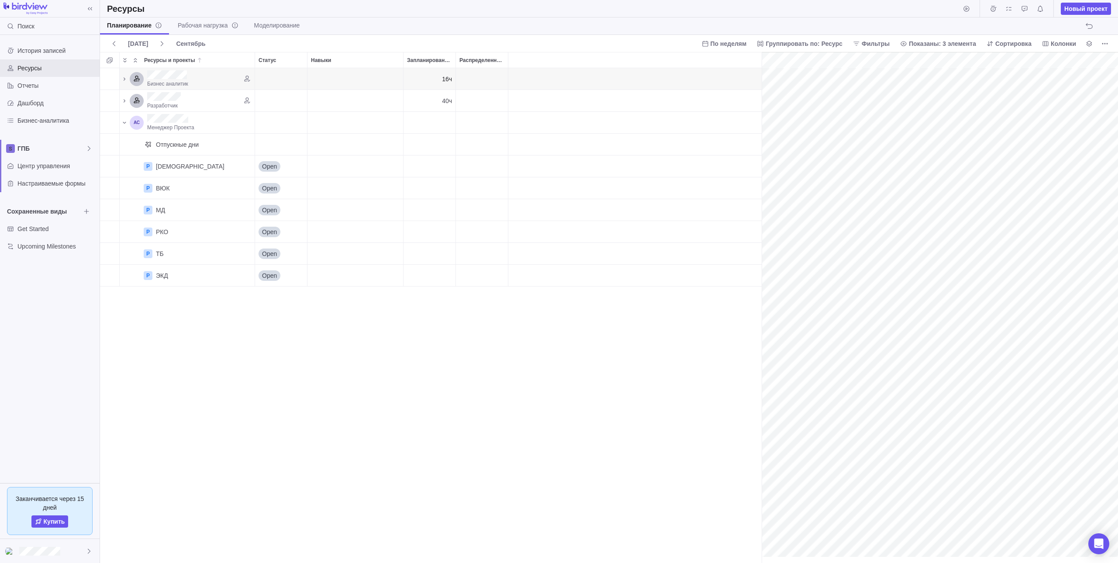
click at [718, 68] on div at bounding box center [634, 60] width 253 height 16
click at [718, 89] on div "grid" at bounding box center [634, 79] width 253 height 22
click at [714, 106] on div "grid" at bounding box center [634, 101] width 253 height 22
click at [123, 103] on icon "Ресурсы и проекты" at bounding box center [124, 100] width 7 height 7
click at [124, 99] on icon "Ресурсы и проекты" at bounding box center [124, 100] width 7 height 7
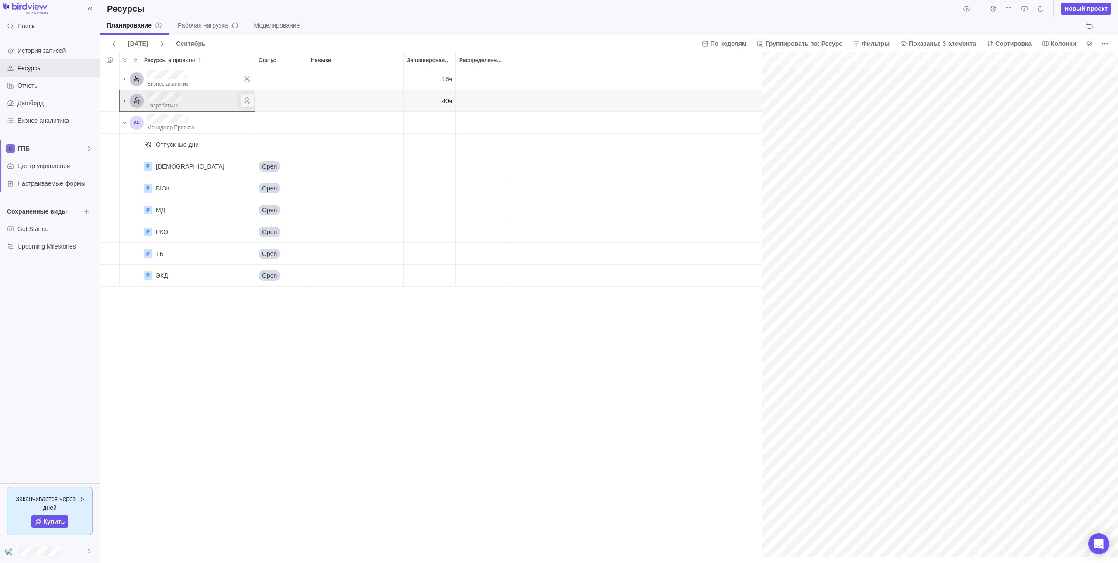
click at [124, 99] on icon "Ресурсы и проекты" at bounding box center [124, 100] width 7 height 7
click at [168, 121] on div "ЭКД" at bounding box center [201, 122] width 98 height 21
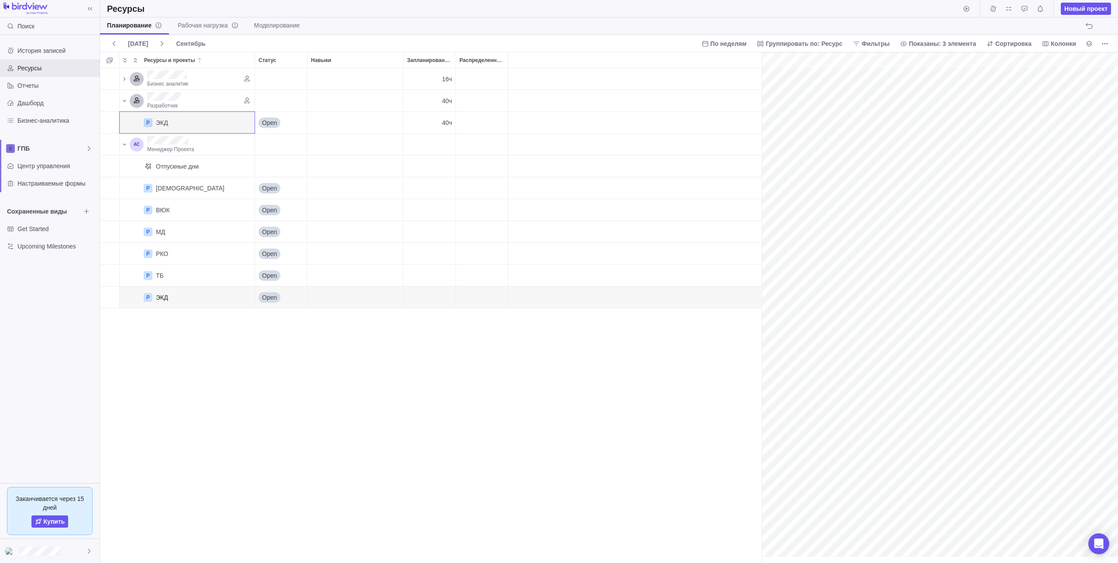
click at [646, 382] on div "Бизнес аналитик 16ч Разработчик 40ч P ЭКД Детали Open 40ч Менеджер Проекта Отпу…" at bounding box center [430, 315] width 661 height 495
click at [193, 24] on span "Рабочая нагрузка" at bounding box center [208, 25] width 61 height 9
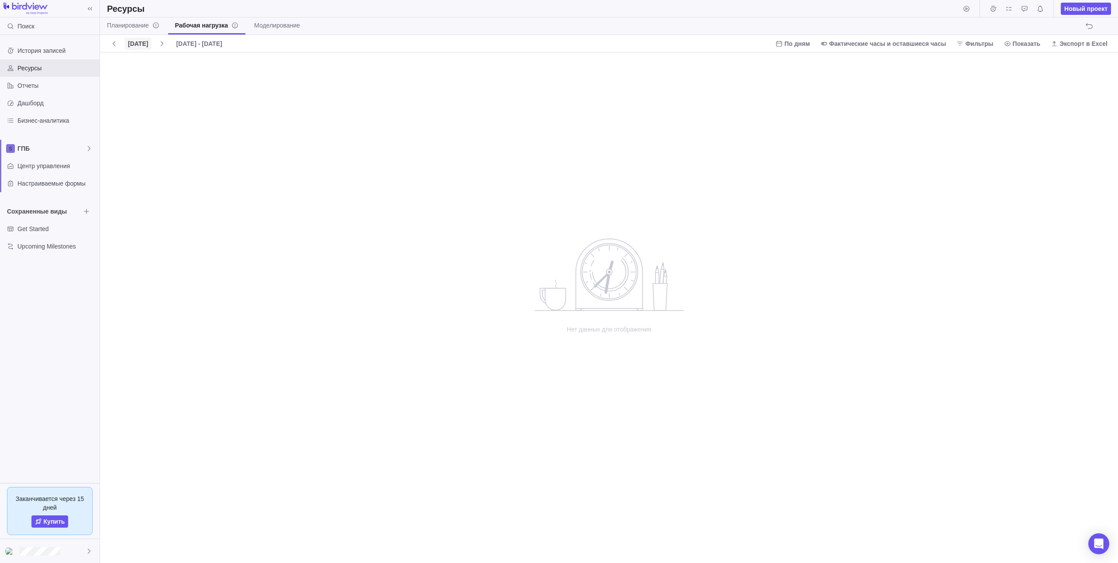
click at [151, 43] on span "[DATE]" at bounding box center [137, 44] width 27 height 12
click at [160, 41] on span at bounding box center [162, 44] width 14 height 12
click at [809, 47] on span "По дням" at bounding box center [796, 43] width 25 height 9
click at [821, 95] on span "По месяцам" at bounding box center [811, 94] width 34 height 9
click at [872, 45] on span "Фактические часы и оставшиеся часы" at bounding box center [887, 43] width 117 height 9
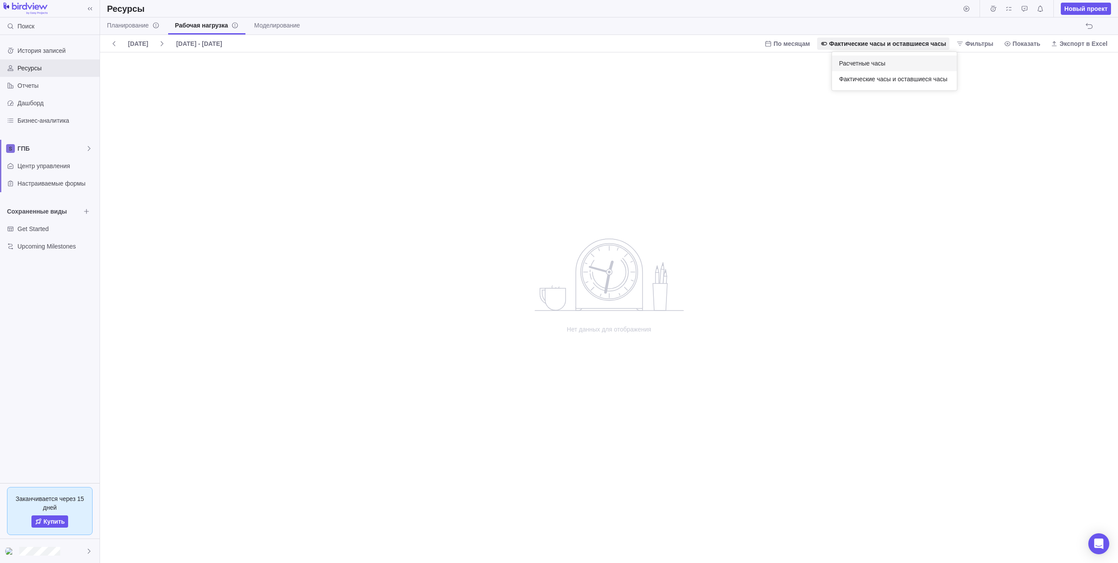
click at [874, 61] on span "Расчетные часы" at bounding box center [862, 63] width 46 height 9
click at [190, 45] on span "[DATE] - [DATE]" at bounding box center [199, 43] width 46 height 9
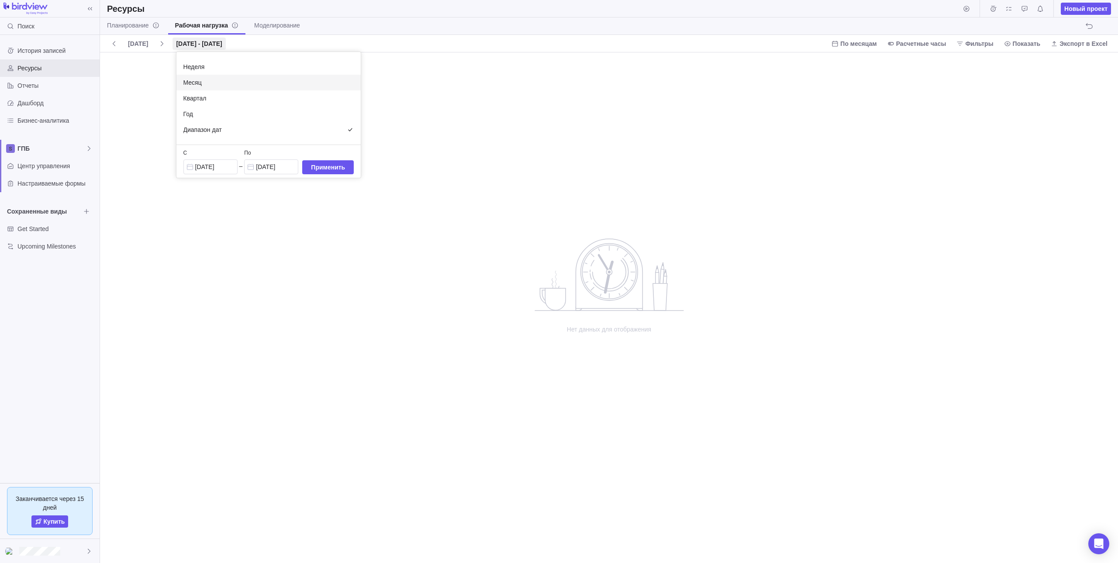
click at [110, 43] on body "Поиск История записей Ресурсы Отчеты Дашборд Бизнес-аналитика ГПБ Центр управле…" at bounding box center [559, 281] width 1118 height 563
click at [110, 43] on icon at bounding box center [113, 43] width 7 height 7
click at [207, 135] on div "Нет данных для отображения" at bounding box center [609, 307] width 1018 height 510
click at [1025, 49] on span "Показать" at bounding box center [1022, 44] width 44 height 12
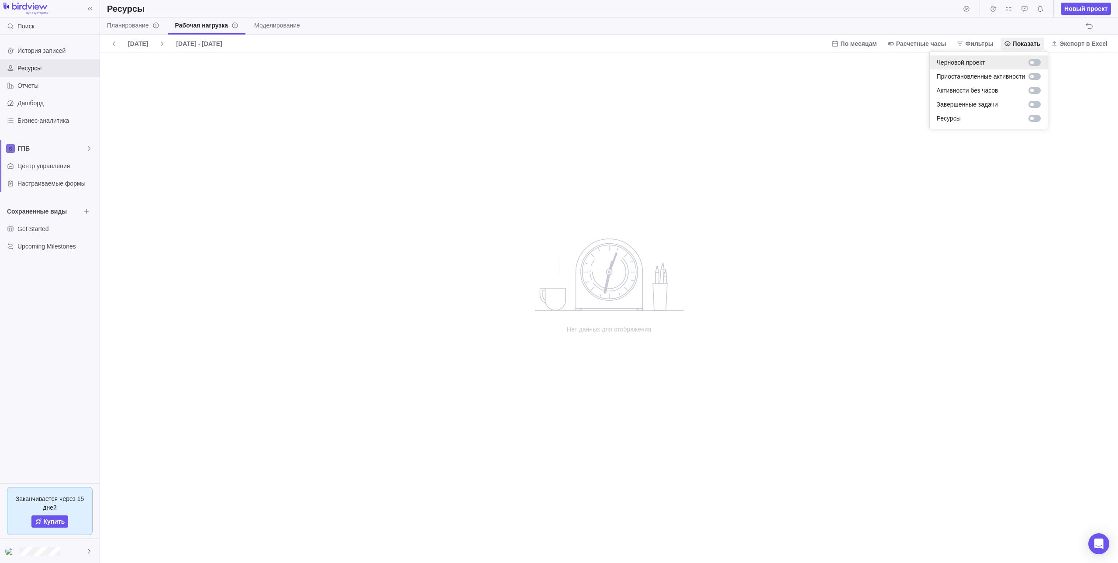
click at [1037, 60] on div at bounding box center [1034, 62] width 12 height 7
click at [1056, 87] on div at bounding box center [1055, 90] width 12 height 7
click at [1071, 101] on div at bounding box center [1073, 104] width 12 height 7
click at [1073, 120] on div at bounding box center [1073, 118] width 12 height 7
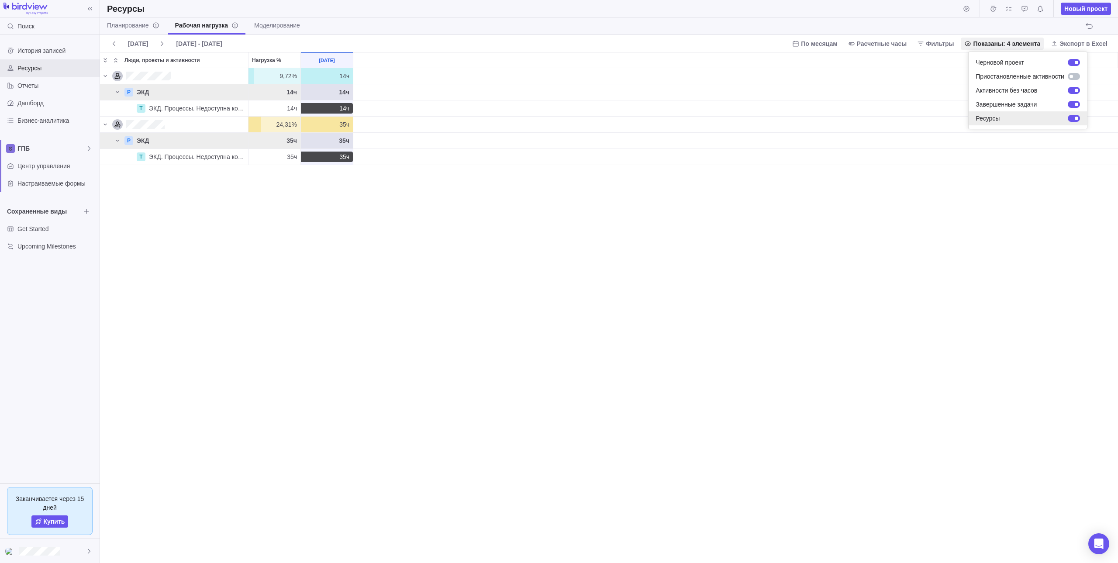
scroll to position [488, 1011]
click at [681, 224] on body "Поиск История записей Ресурсы Отчеты Дашборд Бизнес-аналитика ГПБ Центр управле…" at bounding box center [559, 281] width 1118 height 563
click at [433, 295] on div "9,72% 9,72% 14ч P ЭКД 14ч 14ч T ЭКД. Процессы. Недоступна корректировка в копии…" at bounding box center [609, 315] width 1018 height 494
click at [241, 275] on div "9,72% 9,72% 14ч P ЭКД 14ч 14ч T ЭКД. Процессы. Недоступна корректировка в копии…" at bounding box center [609, 315] width 1018 height 494
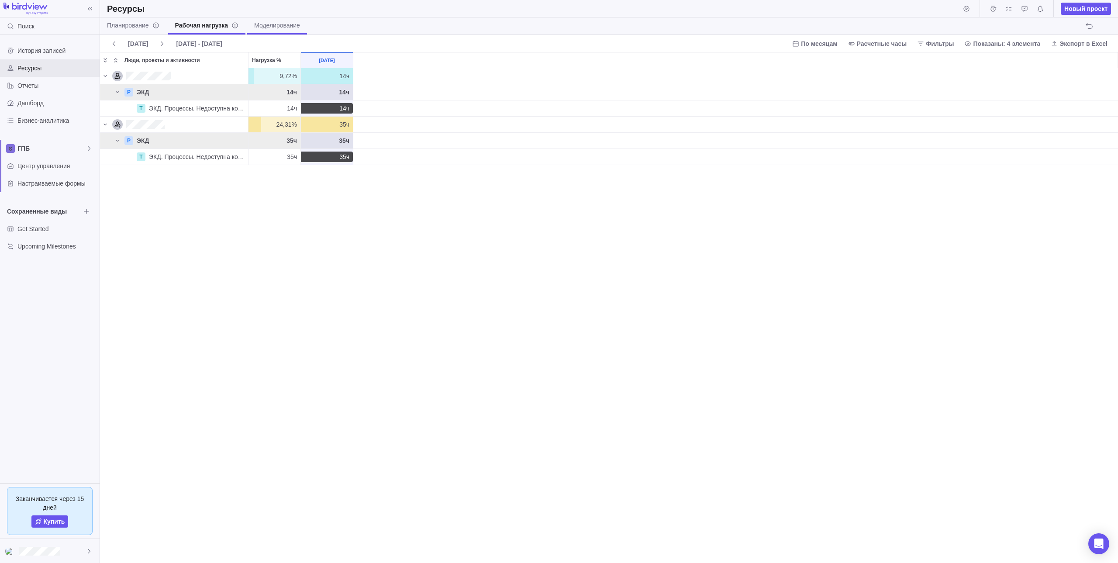
click at [278, 20] on link "Моделирование" at bounding box center [277, 25] width 60 height 17
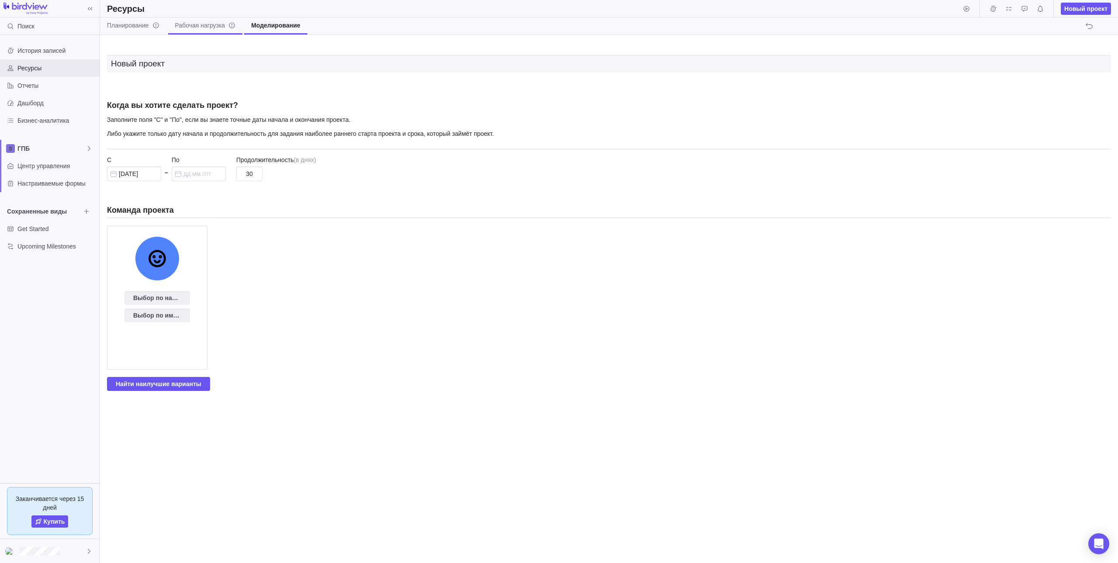
click at [218, 23] on span "Рабочая нагрузка" at bounding box center [205, 25] width 61 height 9
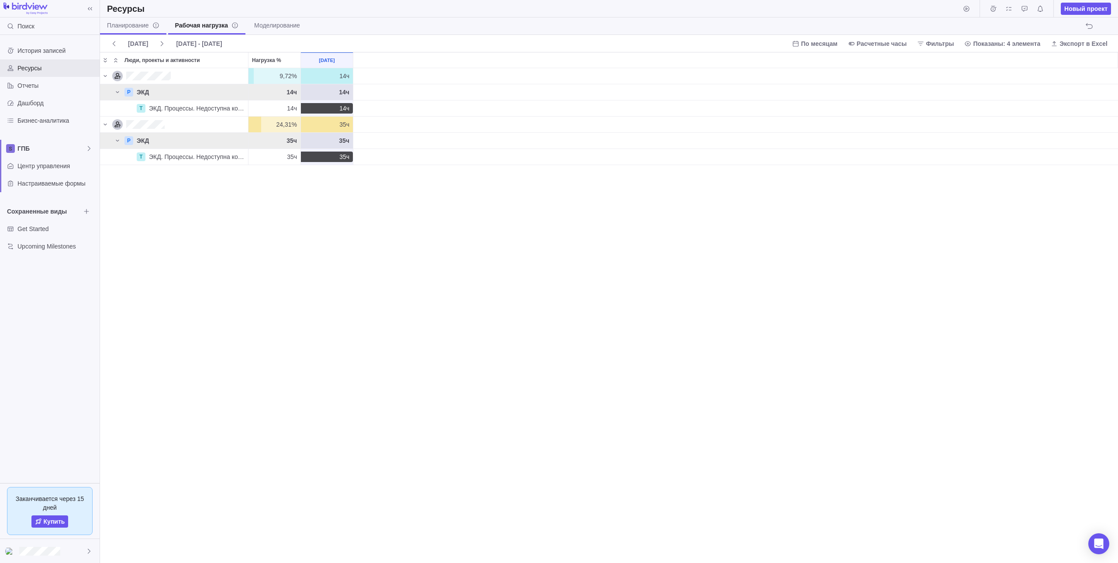
scroll to position [488, 1011]
click at [133, 18] on link "Планирование" at bounding box center [133, 25] width 66 height 17
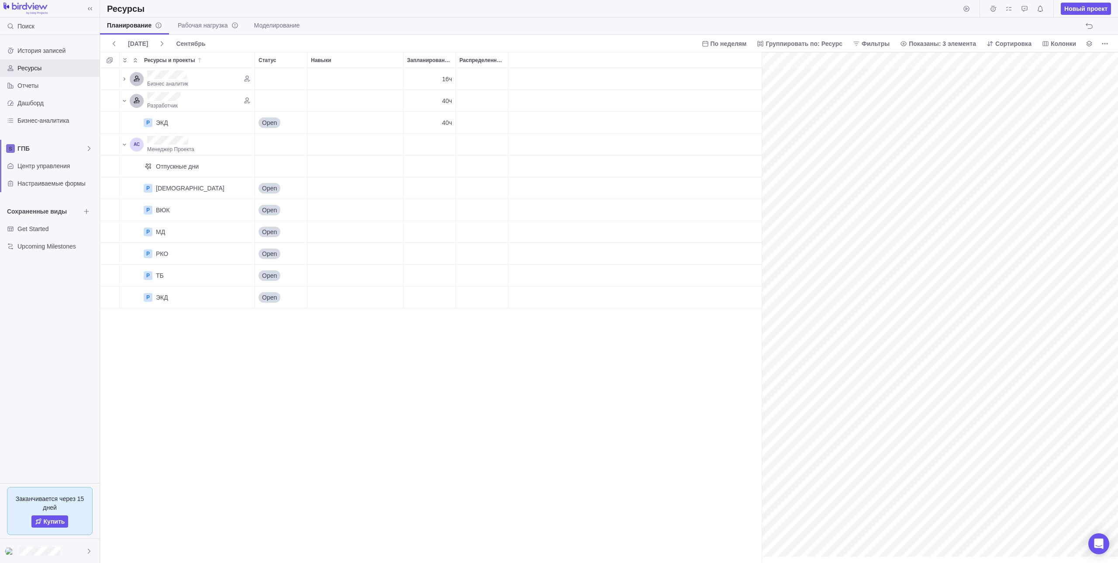
click at [525, 388] on div "Бизнес аналитик 16ч Разработчик 40ч P ЭКД Детали Open 40ч Менеджер Проекта Отпу…" at bounding box center [430, 315] width 661 height 495
click at [45, 143] on div "ГПБ" at bounding box center [50, 148] width 100 height 17
click at [51, 165] on span "ГПБ" at bounding box center [49, 169] width 53 height 9
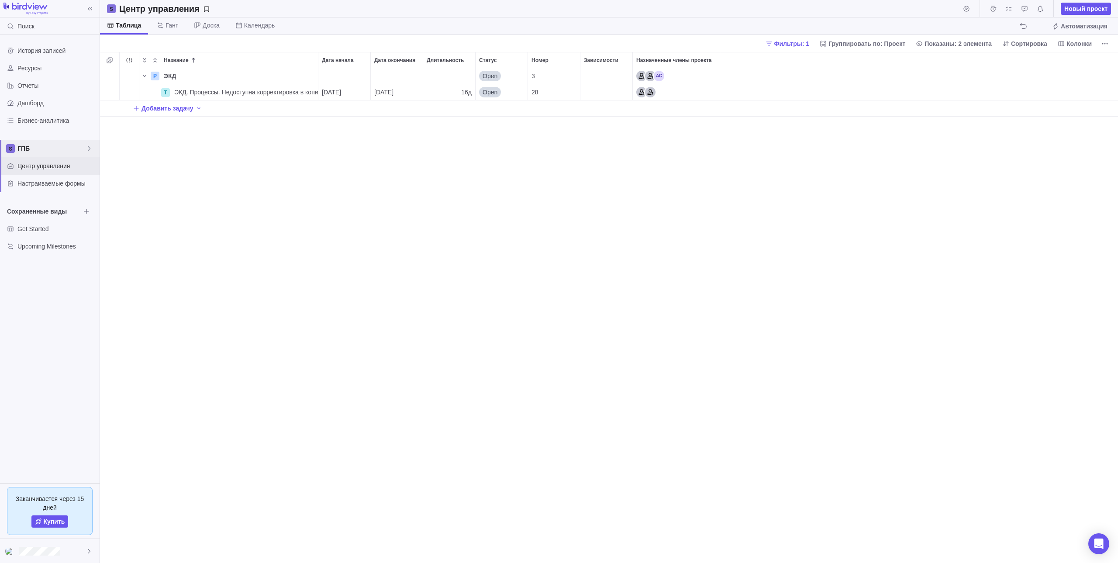
scroll to position [488, 1011]
click at [234, 89] on span "ЭКД. Процессы. Недоступна корректировка в копии с файлами (п.82)" at bounding box center [246, 92] width 144 height 9
click at [244, 129] on div "Название Дата начала Дата окончания Длительность Статус Номер Зависимости Назна…" at bounding box center [609, 307] width 1018 height 511
click at [135, 95] on div "Индикация проблем" at bounding box center [129, 92] width 19 height 16
click at [427, 96] on div "16д" at bounding box center [449, 92] width 52 height 16
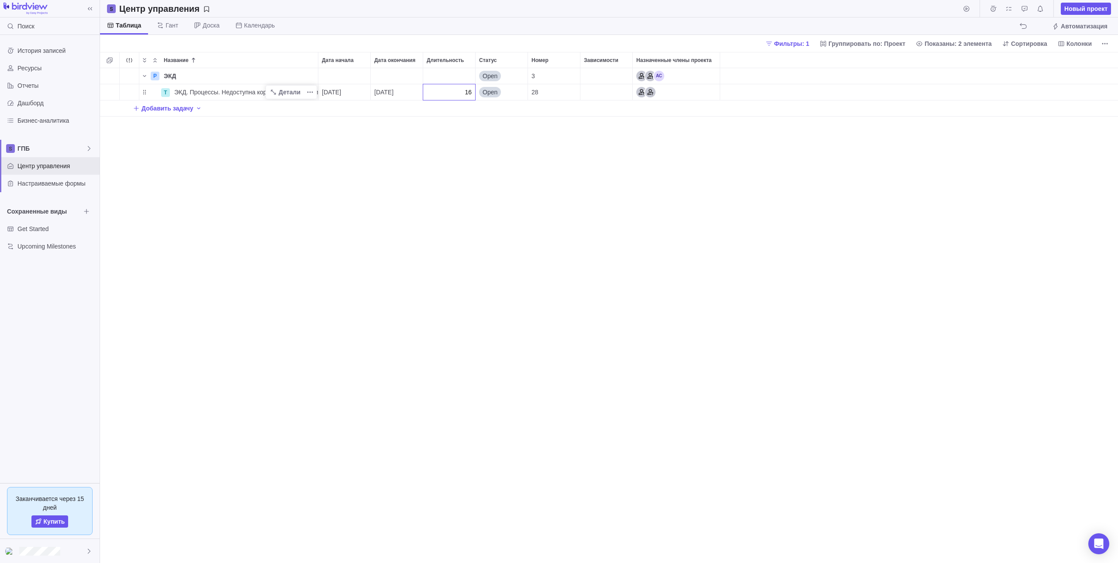
click at [444, 134] on div "Название Дата начала Дата окончания Длительность Статус Номер Зависимости Назна…" at bounding box center [609, 307] width 1018 height 511
click at [551, 216] on div "P ЭКД Детали Open 3 T ЭКД. Процессы. Недоступна корректировка в копии с файлами…" at bounding box center [609, 315] width 1018 height 495
click at [377, 234] on div "P ЭКД Детали Open 3 T ЭКД. Процессы. Недоступна корректировка в копии с файлами…" at bounding box center [609, 315] width 1018 height 495
click at [40, 86] on span "Отчеты" at bounding box center [56, 85] width 79 height 9
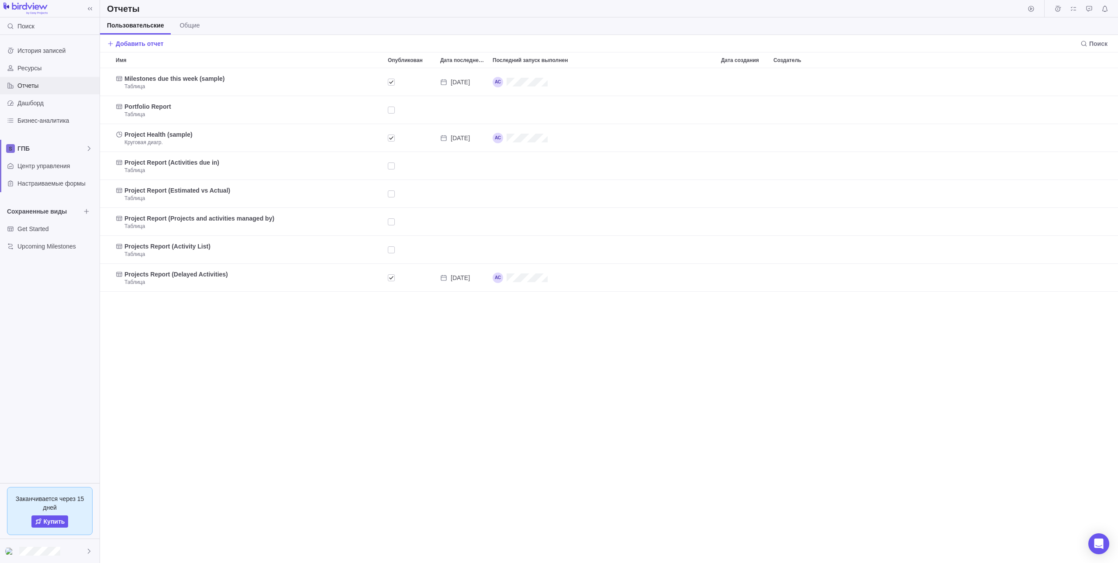
scroll to position [488, 1011]
click at [41, 148] on span "ГПБ" at bounding box center [51, 148] width 68 height 9
click at [59, 169] on span "ГПБ" at bounding box center [49, 169] width 53 height 9
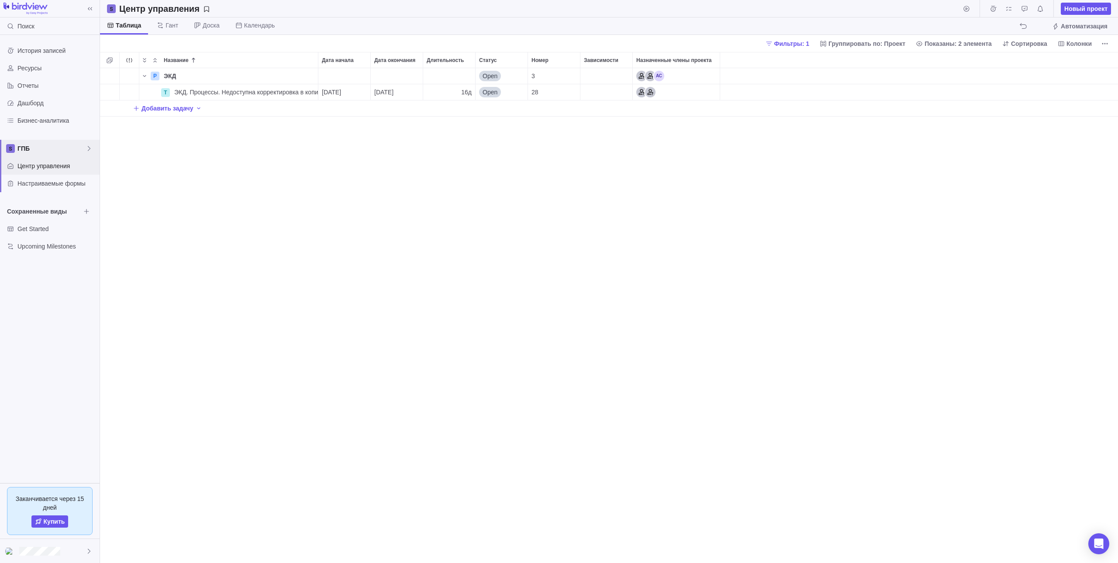
scroll to position [488, 1011]
click at [431, 91] on div "16д" at bounding box center [449, 92] width 52 height 16
click at [420, 142] on div "Название Дата начала Дата окончания Длительность Статус Номер Зависимости Назна…" at bounding box center [609, 307] width 1018 height 511
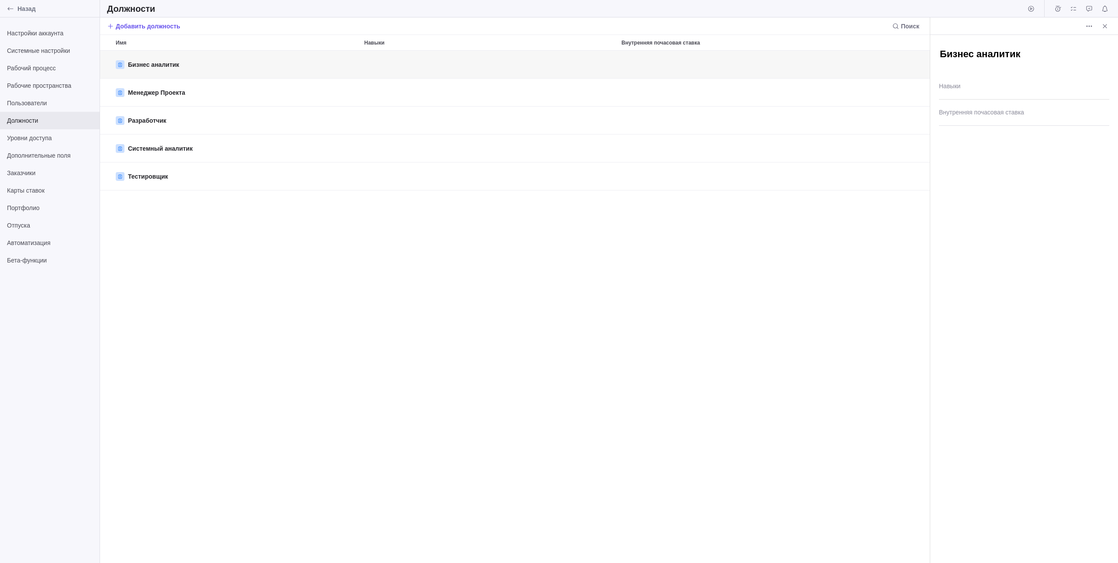
scroll to position [506, 823]
